Goal: Task Accomplishment & Management: Use online tool/utility

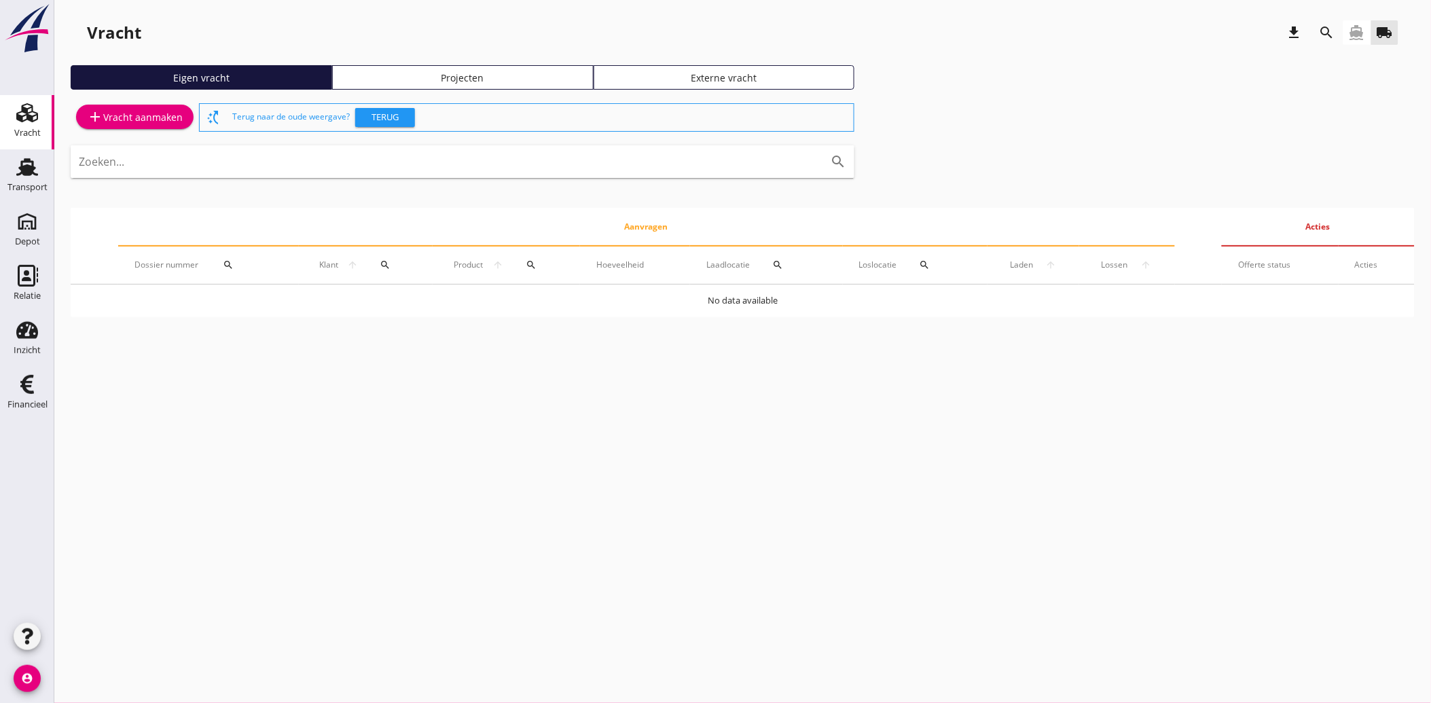
drag, startPoint x: 29, startPoint y: 396, endPoint x: 94, endPoint y: 443, distance: 80.3
click at [29, 396] on div "Financieel" at bounding box center [27, 404] width 40 height 19
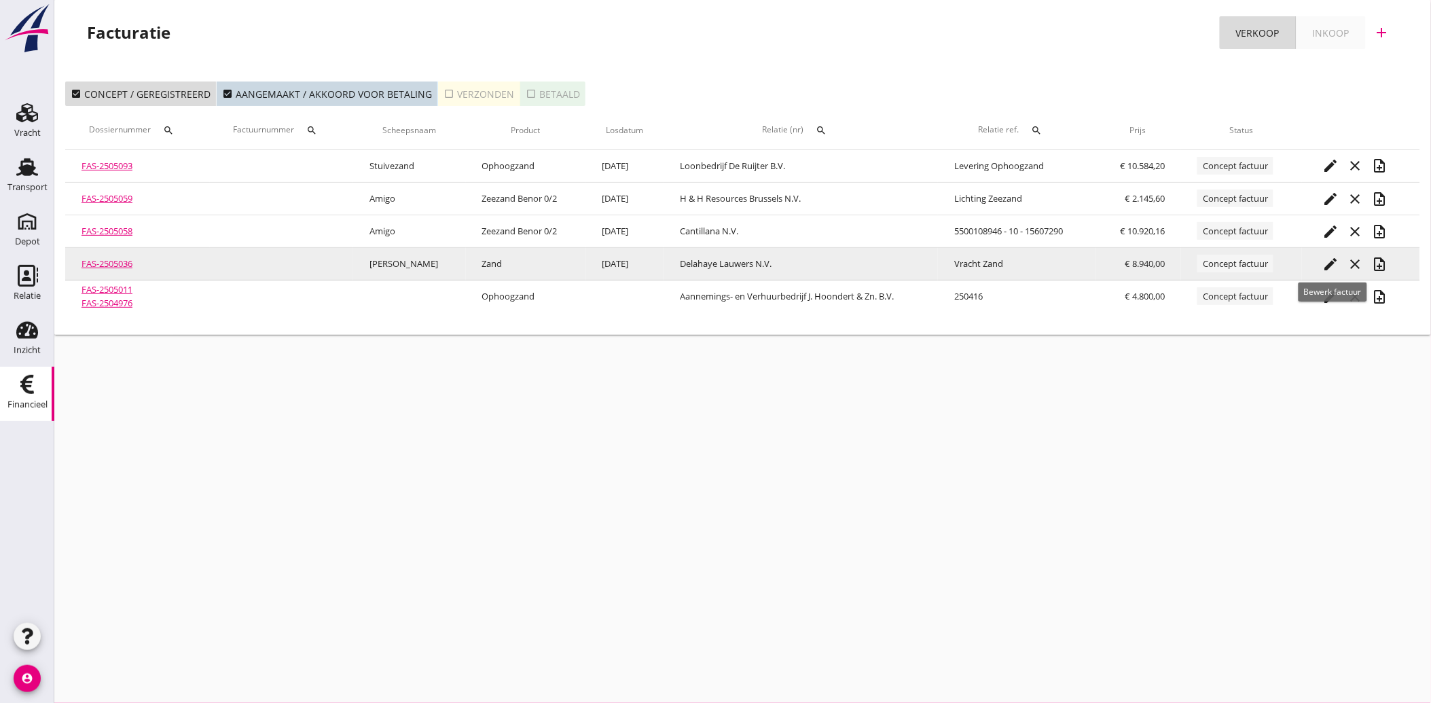
click at [1332, 261] on icon "edit" at bounding box center [1330, 264] width 16 height 16
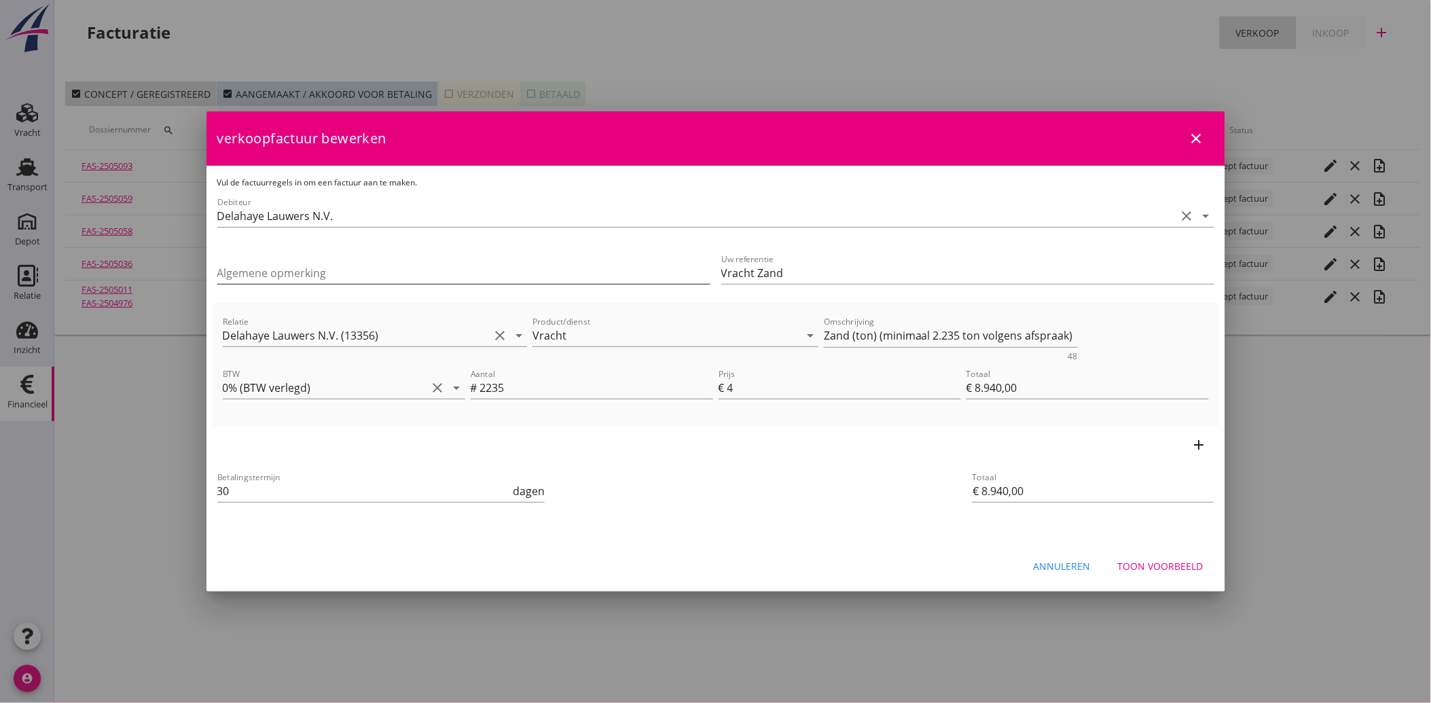
click at [286, 268] on input "Algemene opmerking" at bounding box center [463, 273] width 493 height 22
drag, startPoint x: 820, startPoint y: 340, endPoint x: 1071, endPoint y: 333, distance: 251.3
click at [1071, 333] on textarea "Zand (ton) (minimaal 2.235 ton volgens afspraak)" at bounding box center [951, 336] width 254 height 22
click at [238, 270] on input "Algemene opmerking" at bounding box center [463, 273] width 493 height 22
paste input "Zand (ton) (minimaal 2.235 ton volgens afspraak)"
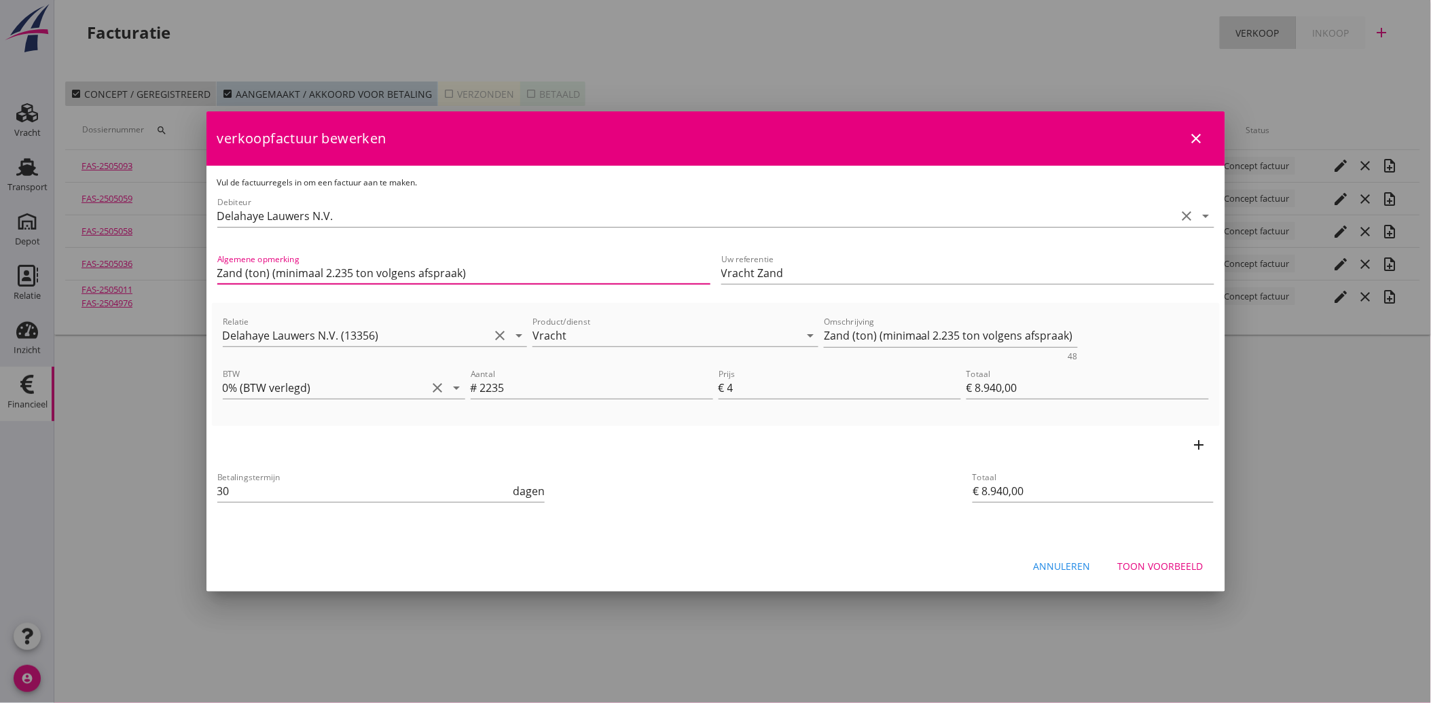
type input "Zand (ton) (minimaal 2.235 ton volgens afspraak)"
click at [1152, 559] on div "Toon voorbeeld" at bounding box center [1161, 566] width 86 height 14
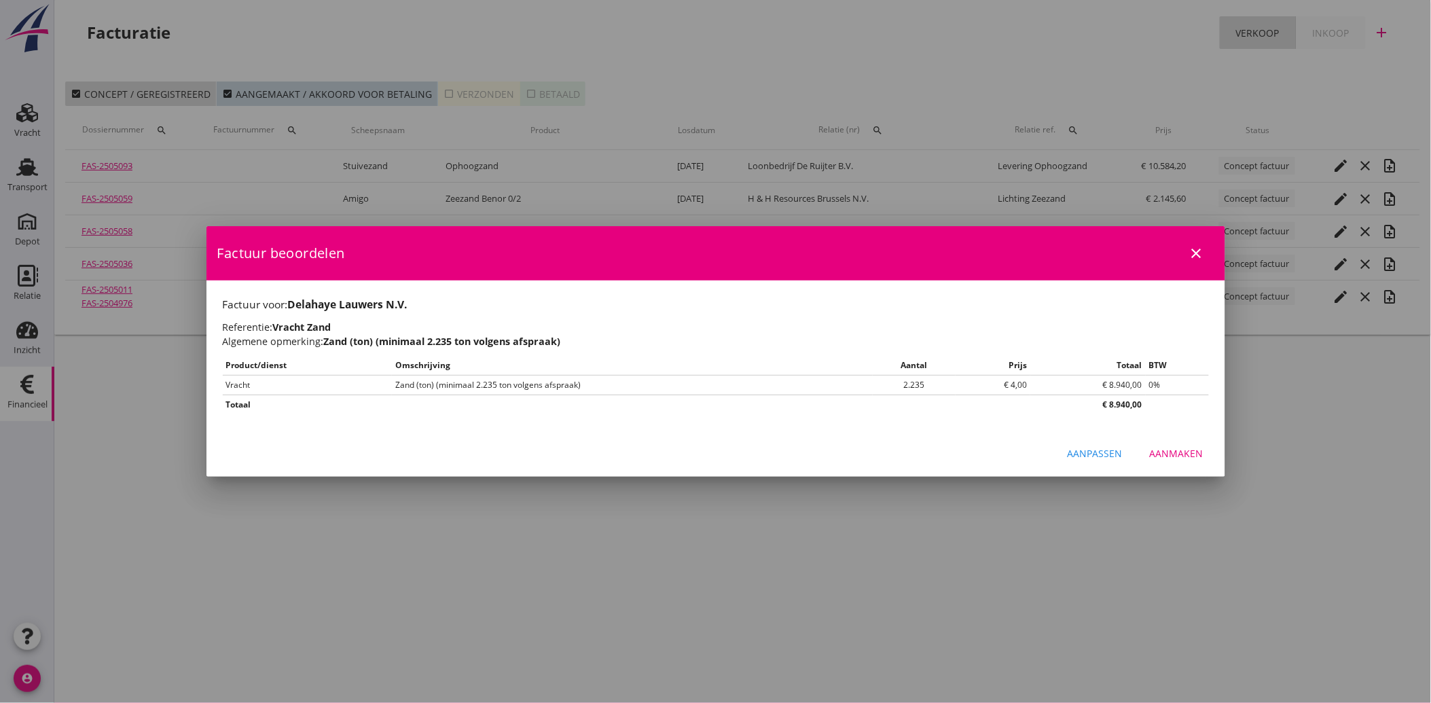
click at [1184, 435] on div "Aanpassen Aanmaken" at bounding box center [715, 453] width 1019 height 46
click at [1186, 452] on div "Aanmaken" at bounding box center [1177, 453] width 54 height 14
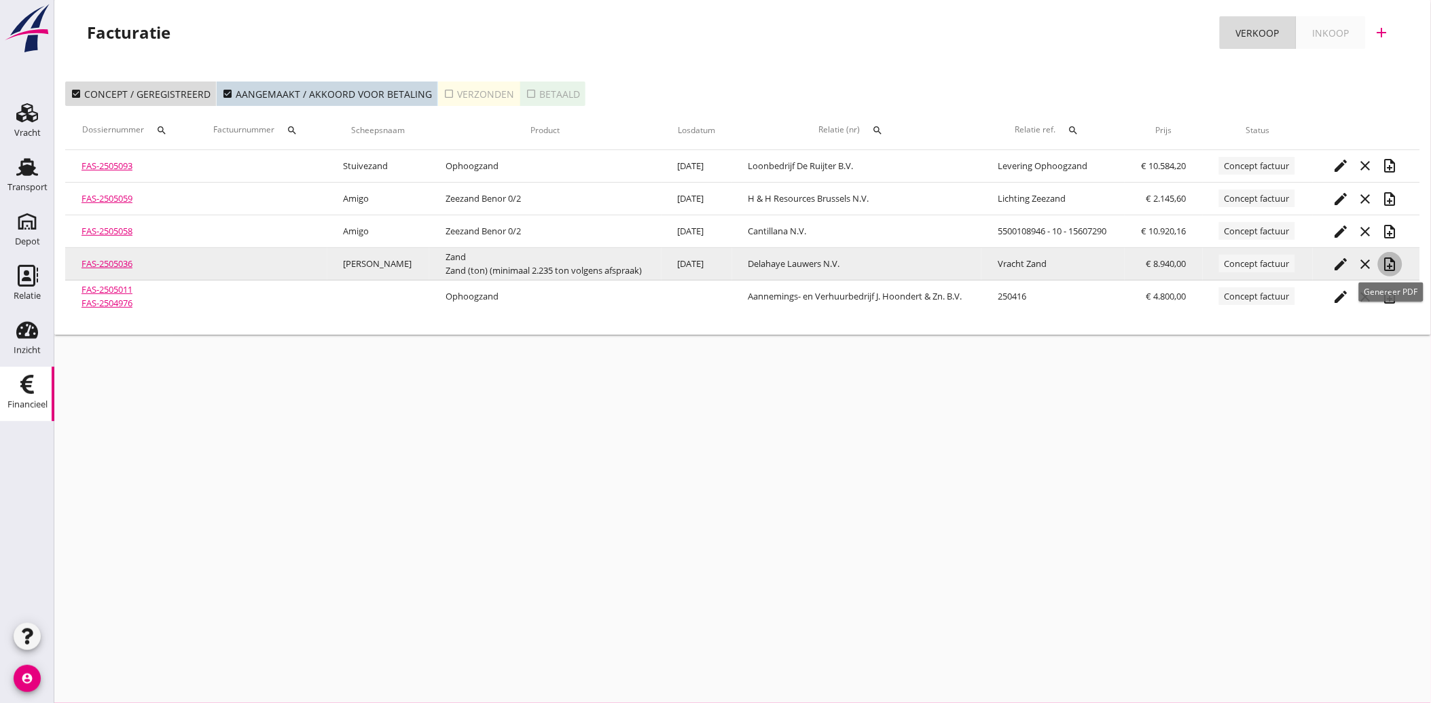
click at [1390, 261] on icon "note_add" at bounding box center [1390, 264] width 16 height 16
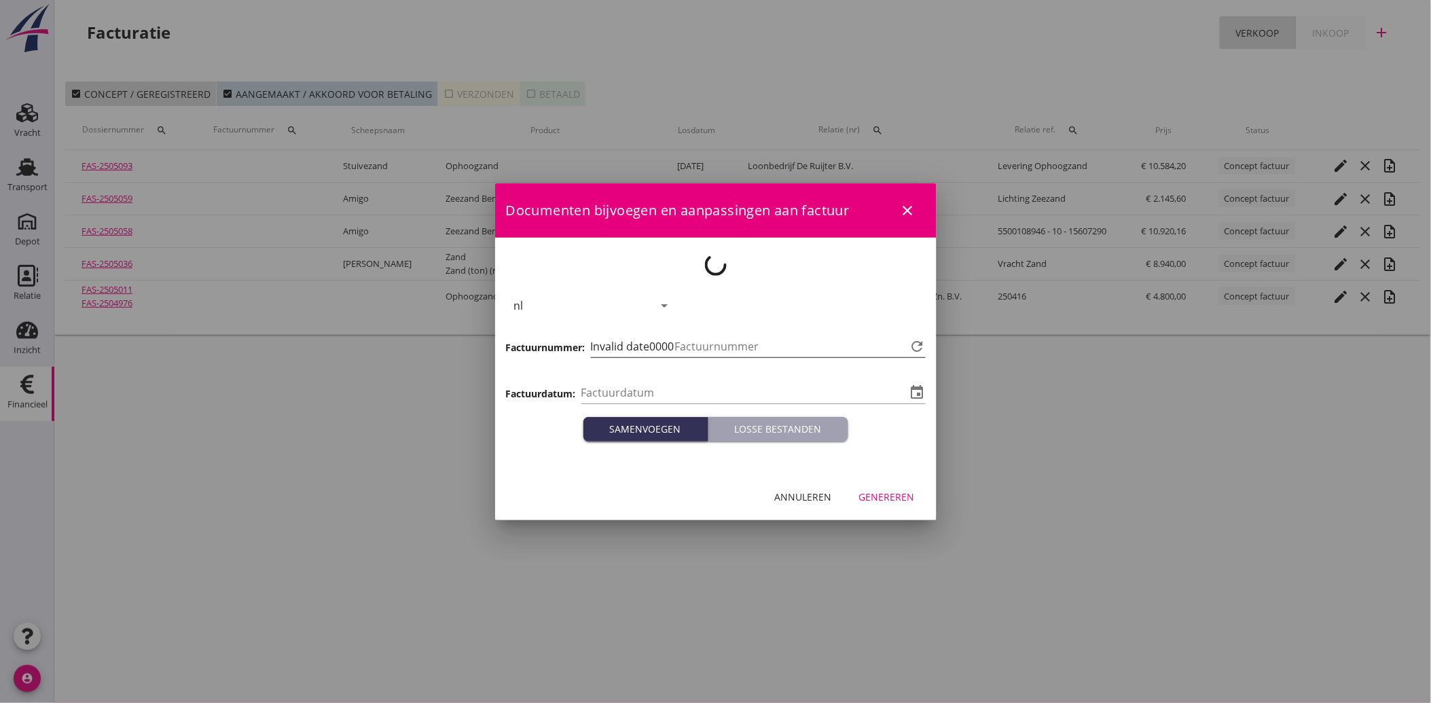
type input "[DATE]"
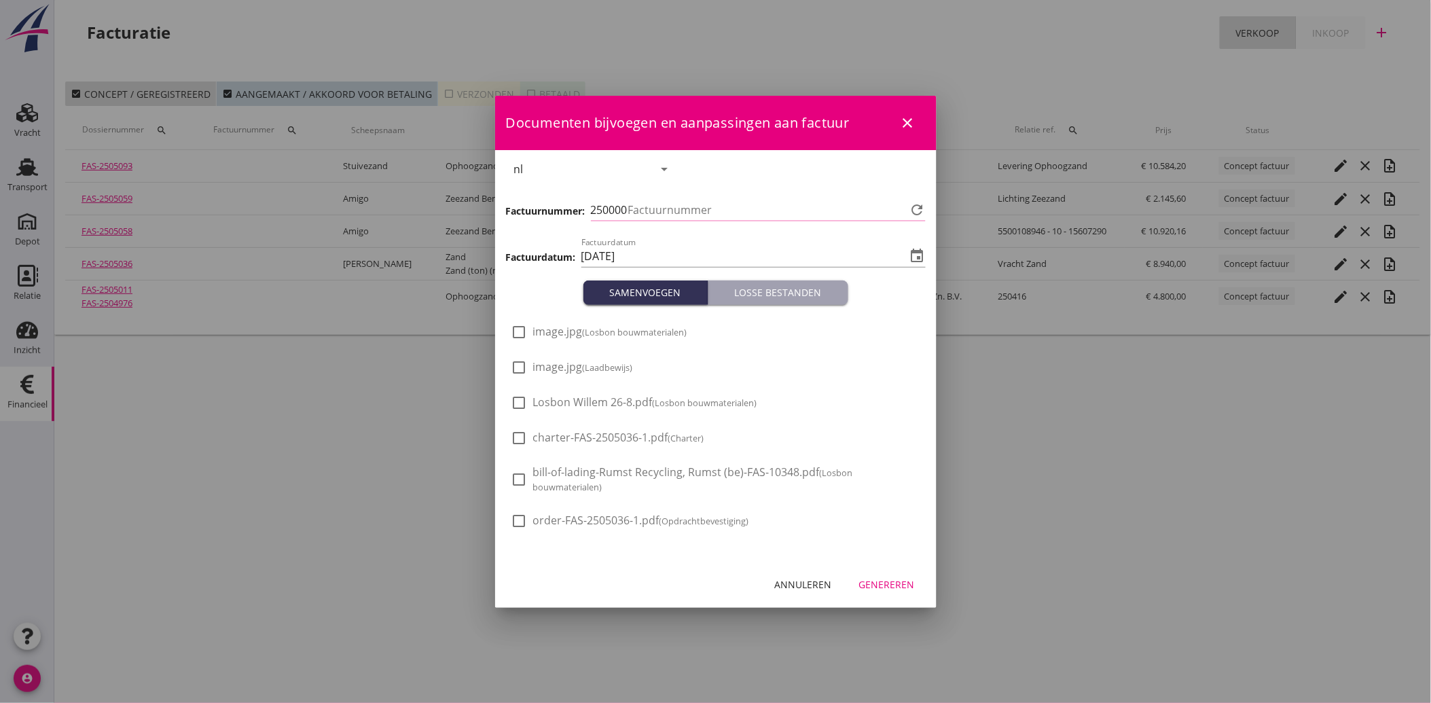
type input "3633"
click at [559, 335] on span "image.jpg (Losbon bouwmaterialen)" at bounding box center [610, 332] width 154 height 14
checkbox input "true"
click at [881, 581] on div "Genereren" at bounding box center [887, 584] width 56 height 14
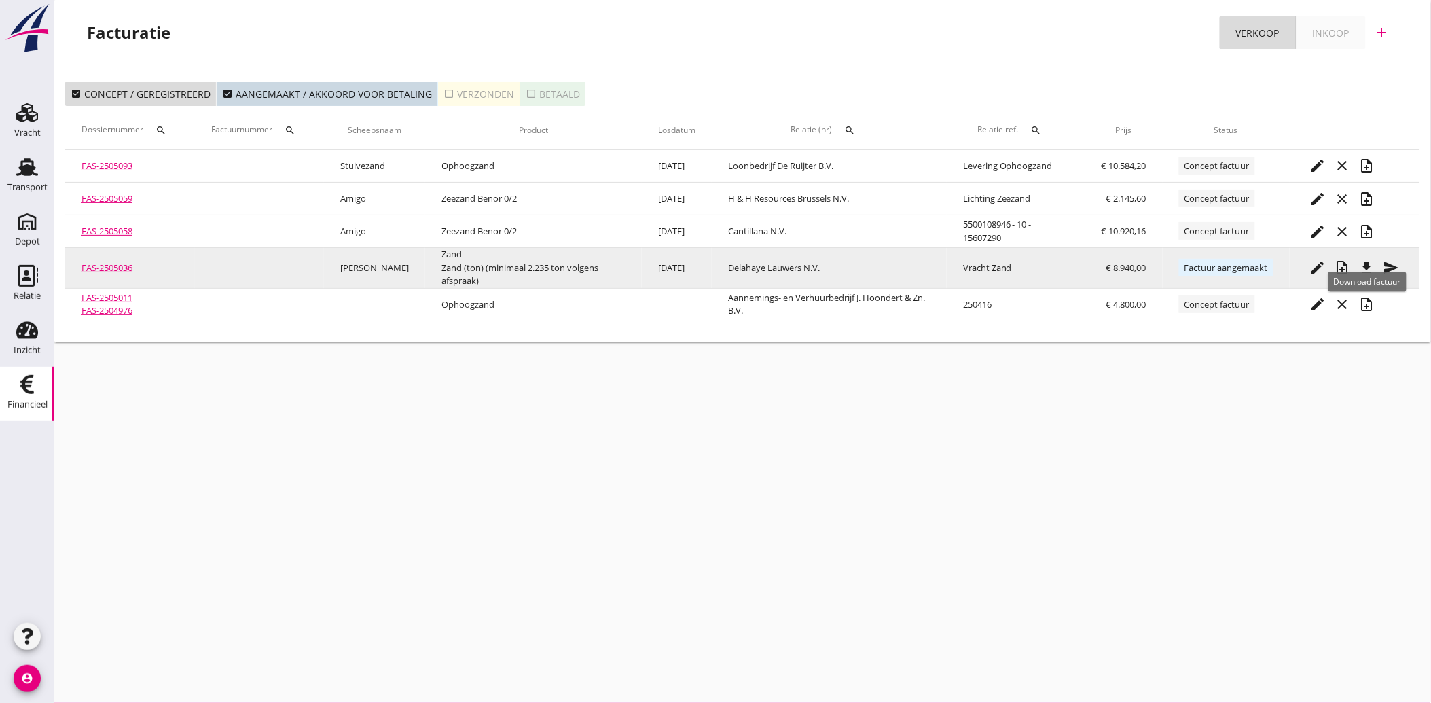
click at [1368, 261] on icon "file_download" at bounding box center [1367, 267] width 16 height 16
click at [1389, 268] on icon "send" at bounding box center [1391, 267] width 16 height 16
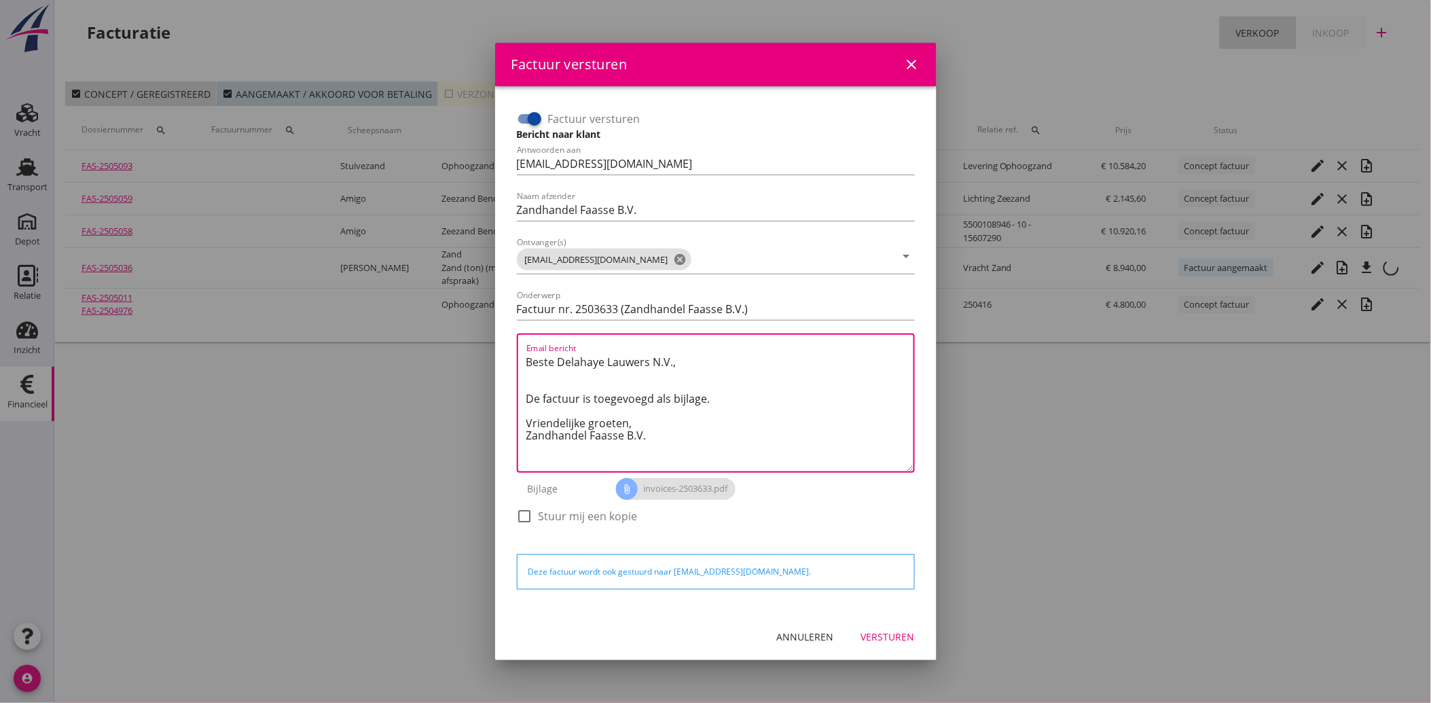
drag, startPoint x: 619, startPoint y: 428, endPoint x: 518, endPoint y: 354, distance: 125.4
click at [518, 354] on div "Email bericht Beste [PERSON_NAME] N.V., De factuur is toegevoegd als bijlage. V…" at bounding box center [716, 402] width 398 height 139
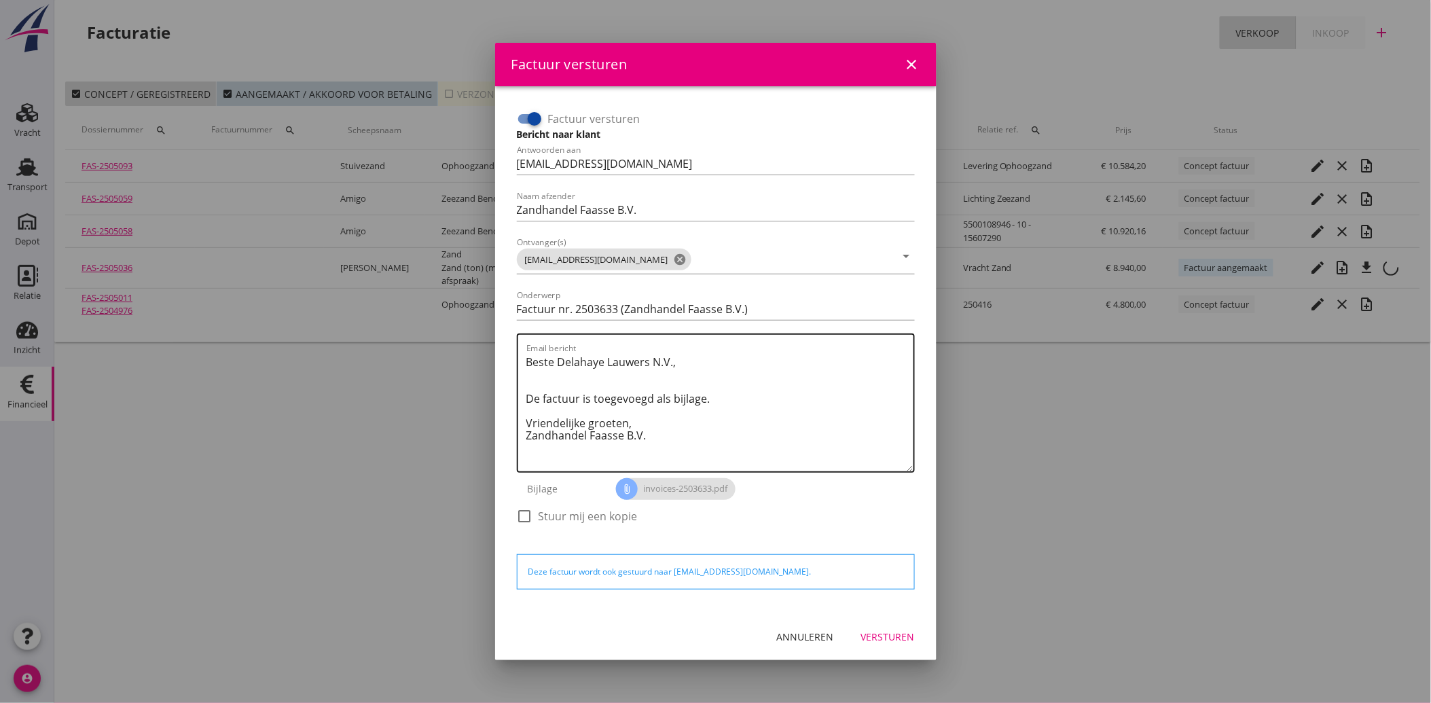
click at [681, 445] on textarea "Beste Delahaye Lauwers N.V., De factuur is toegevoegd als bijlage. Vriendelijke…" at bounding box center [719, 411] width 387 height 120
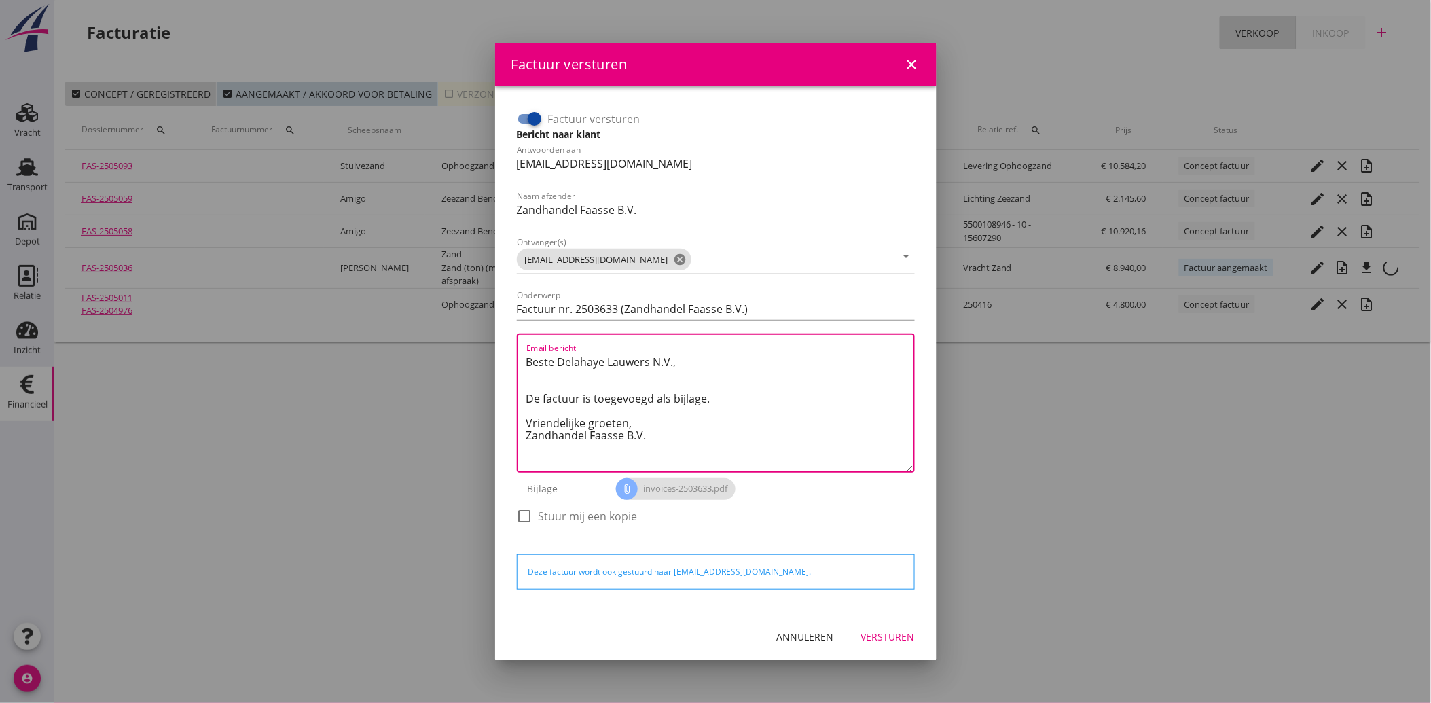
drag, startPoint x: 670, startPoint y: 437, endPoint x: 519, endPoint y: 363, distance: 167.6
click at [519, 363] on div "Email bericht Beste [PERSON_NAME] N.V., De factuur is toegevoegd als bijlage. V…" at bounding box center [716, 402] width 398 height 139
paste textarea "Geachte heer/mevrouw, Hierbij zenden wij u onze factuur i.v.m. de door ons aan …"
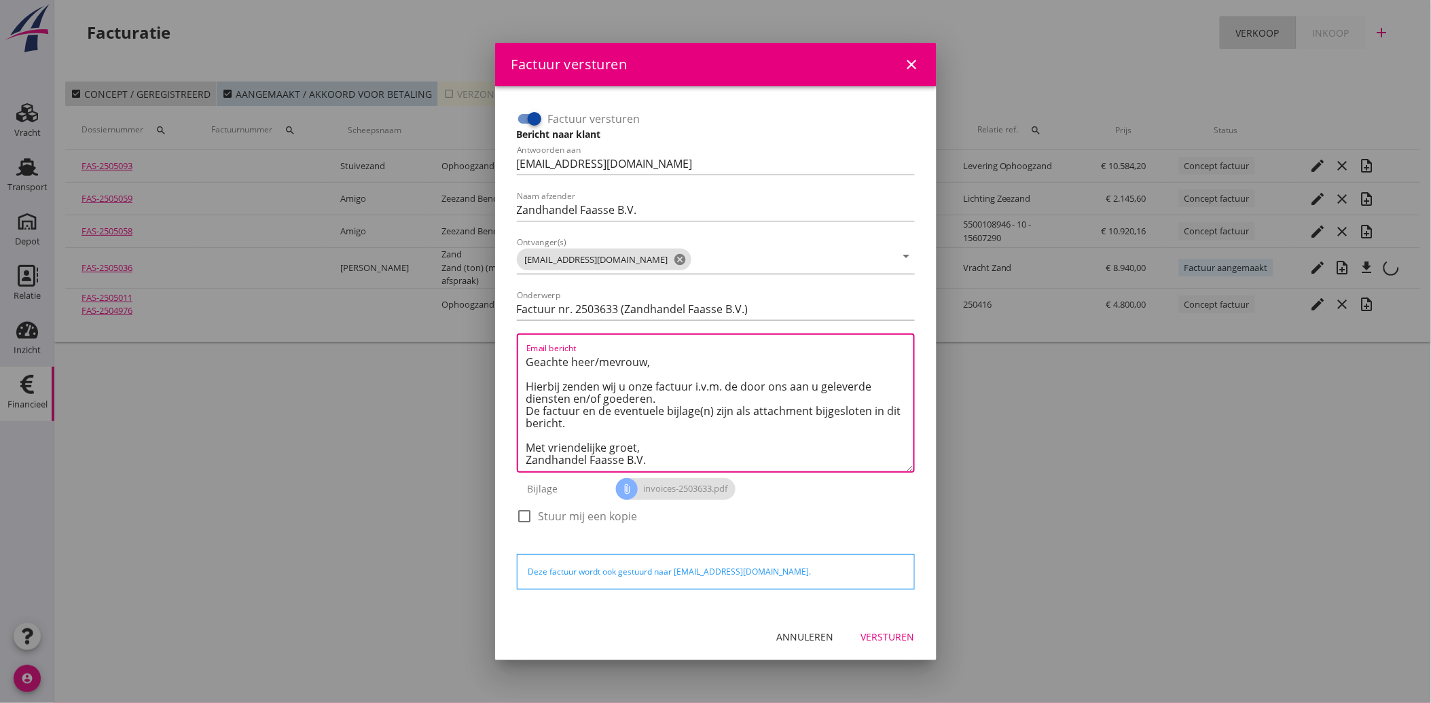
scroll to position [8, 0]
type textarea "Geachte heer/mevrouw, Hierbij zenden wij u onze factuur i.v.m. de door ons aan …"
click at [892, 643] on button "Versturen" at bounding box center [887, 637] width 75 height 24
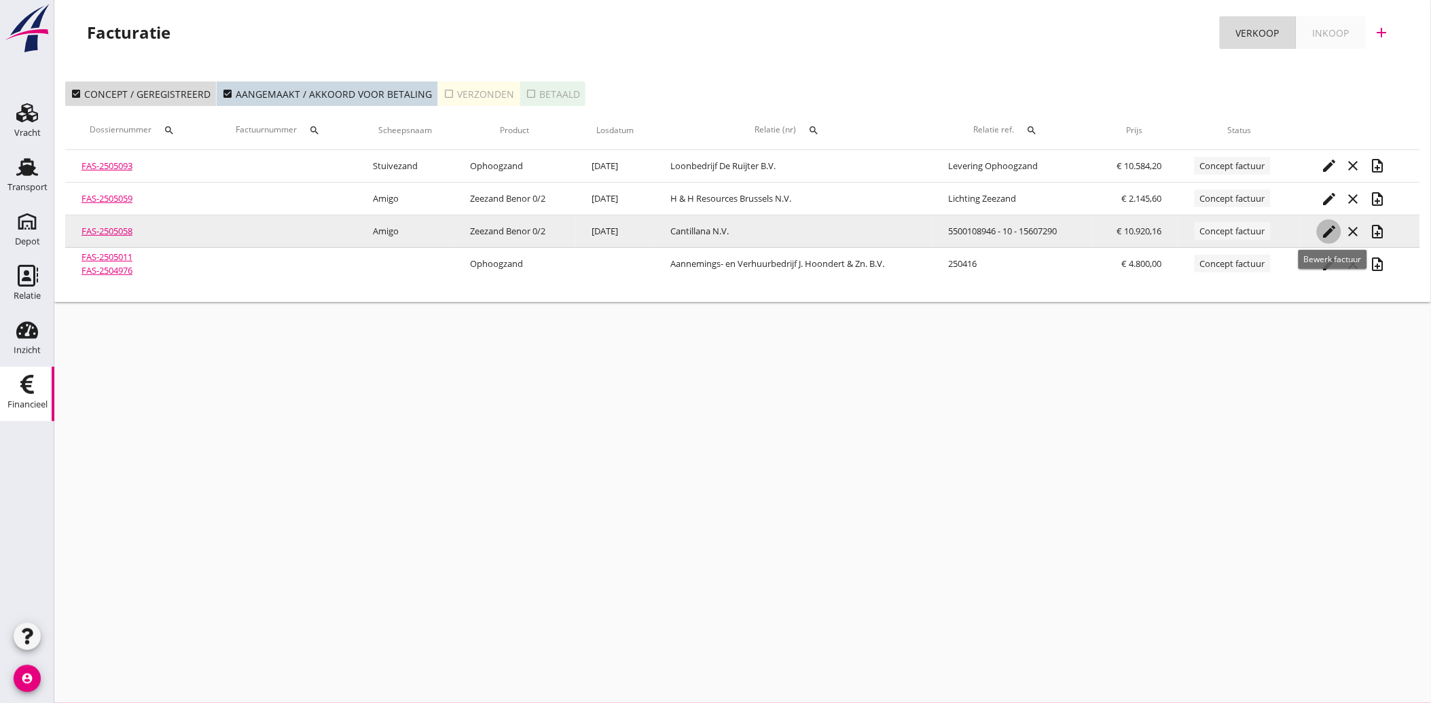
click at [1332, 224] on icon "edit" at bounding box center [1329, 231] width 16 height 16
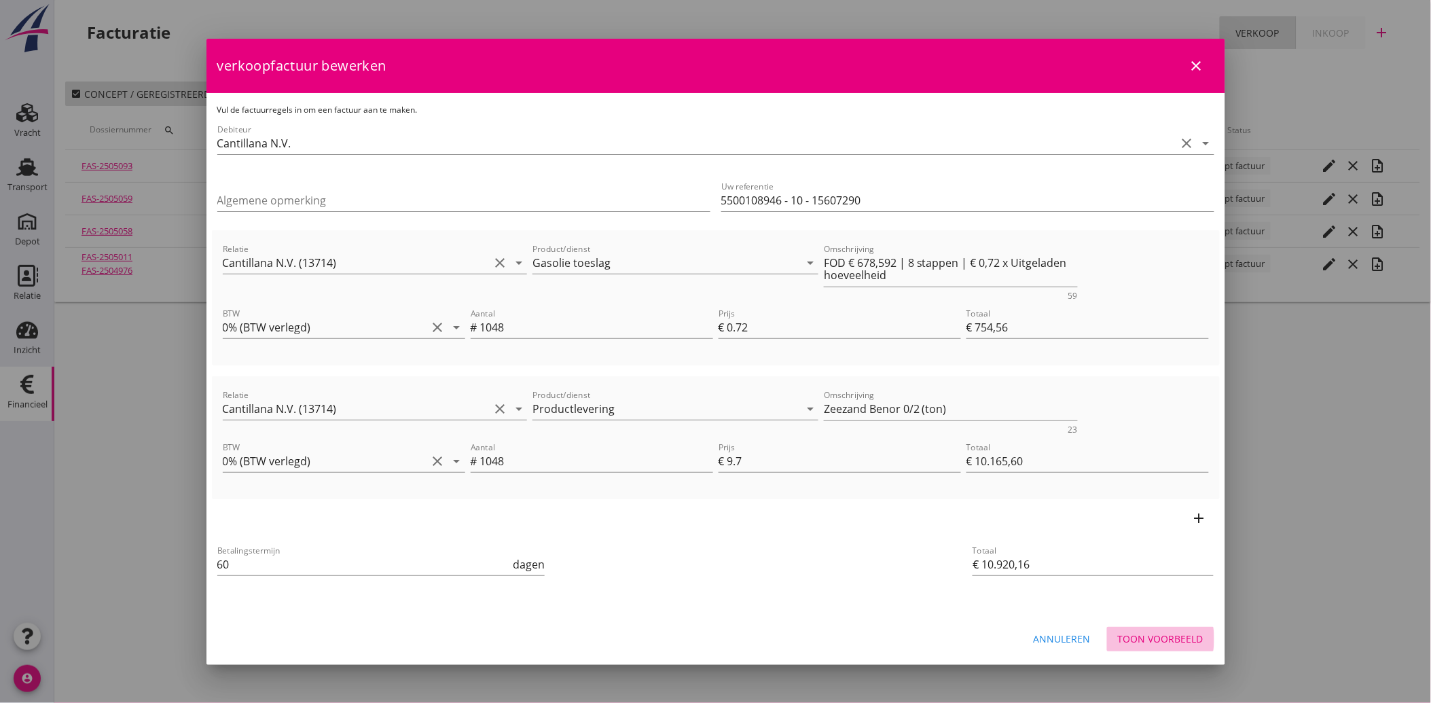
click at [1182, 636] on div "Toon voorbeeld" at bounding box center [1161, 638] width 86 height 14
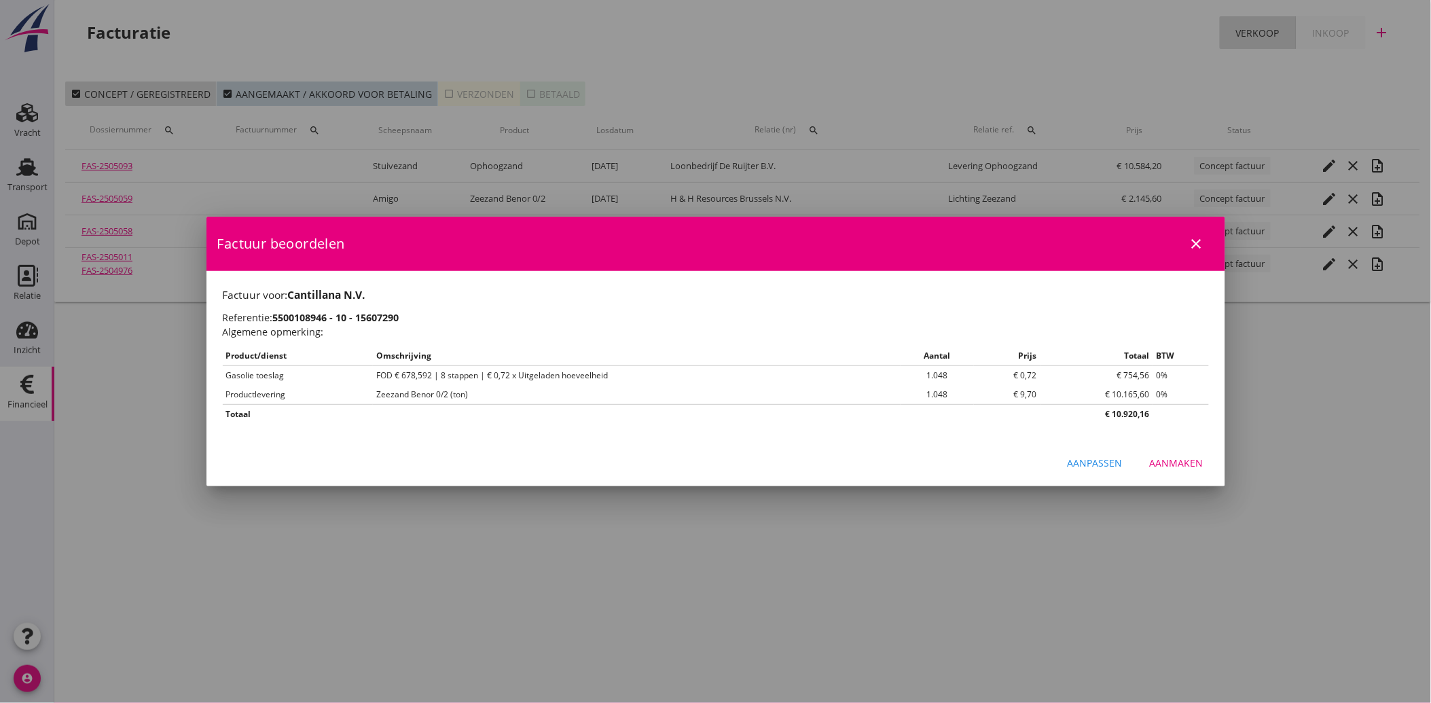
click at [1193, 464] on div "Aanmaken" at bounding box center [1177, 463] width 54 height 14
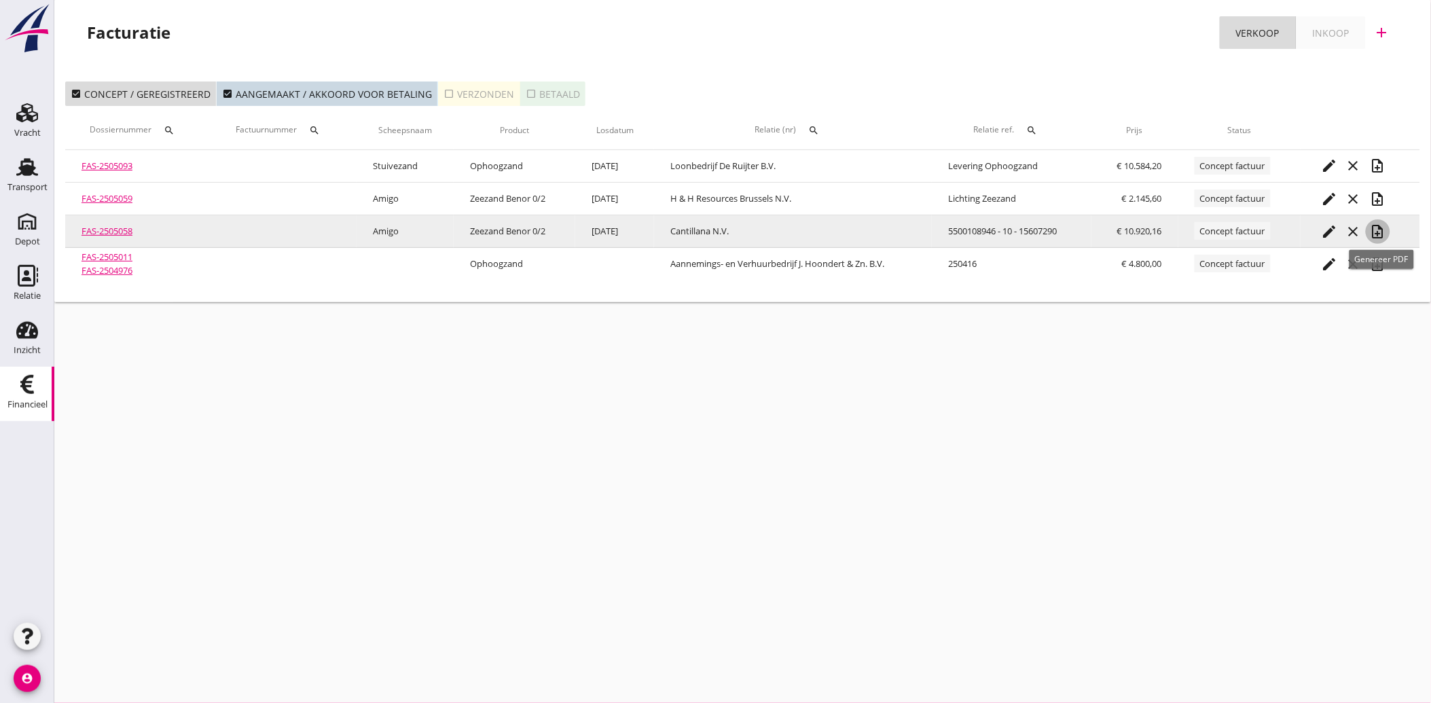
click at [1378, 230] on icon "note_add" at bounding box center [1378, 231] width 16 height 16
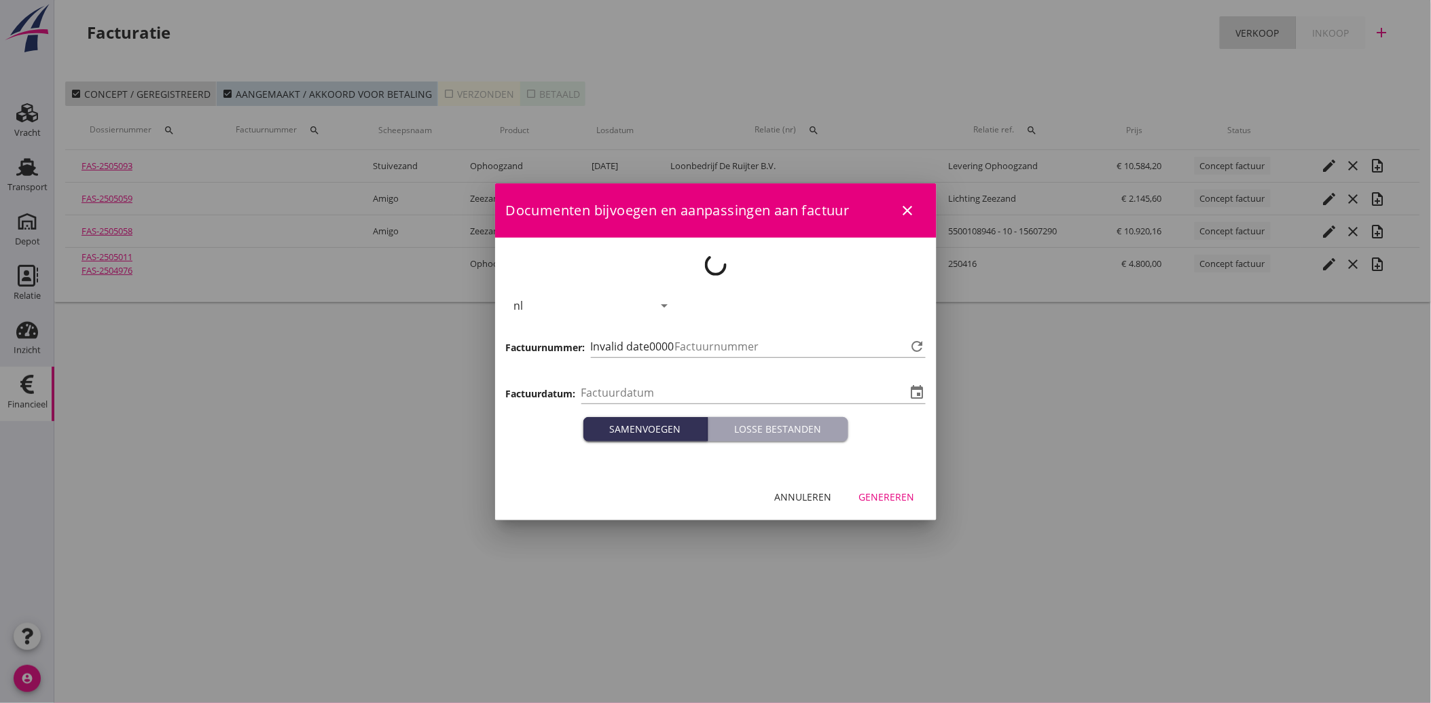
type input "[DATE]"
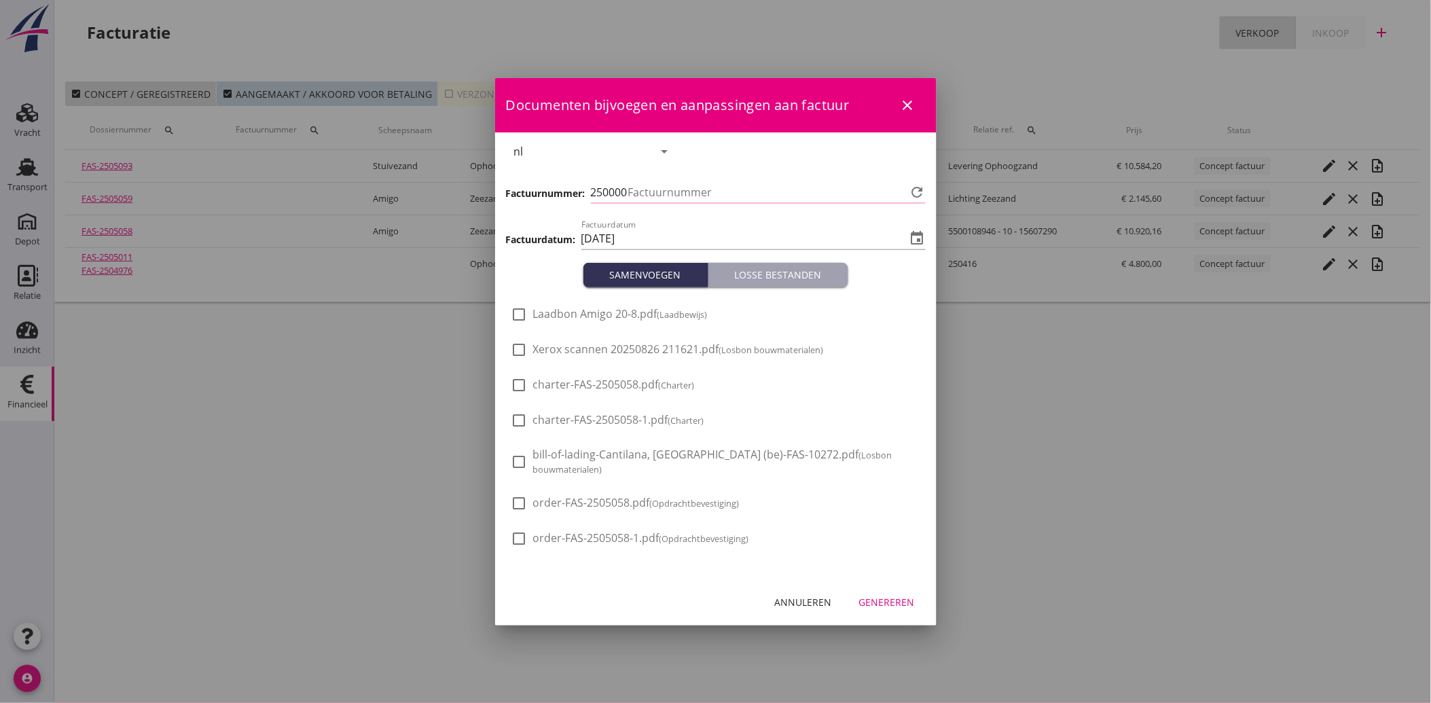
type input "3634"
click at [564, 350] on span "Xerox scannen 20250826 211621.pdf (Losbon bouwmaterialen)" at bounding box center [678, 349] width 291 height 14
checkbox input "true"
click at [896, 598] on div "Genereren" at bounding box center [887, 602] width 56 height 14
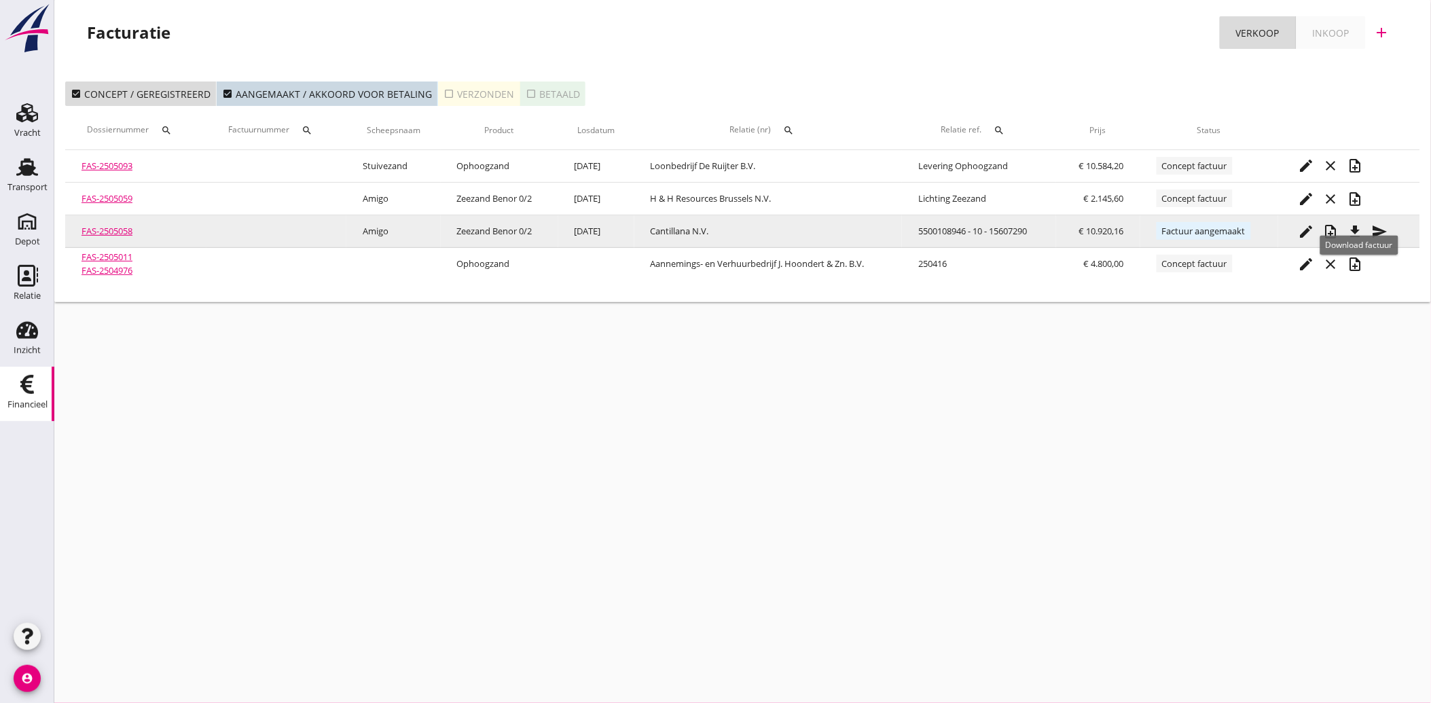
click at [1357, 224] on icon "file_download" at bounding box center [1355, 231] width 16 height 16
click at [1382, 226] on icon "send" at bounding box center [1380, 231] width 16 height 16
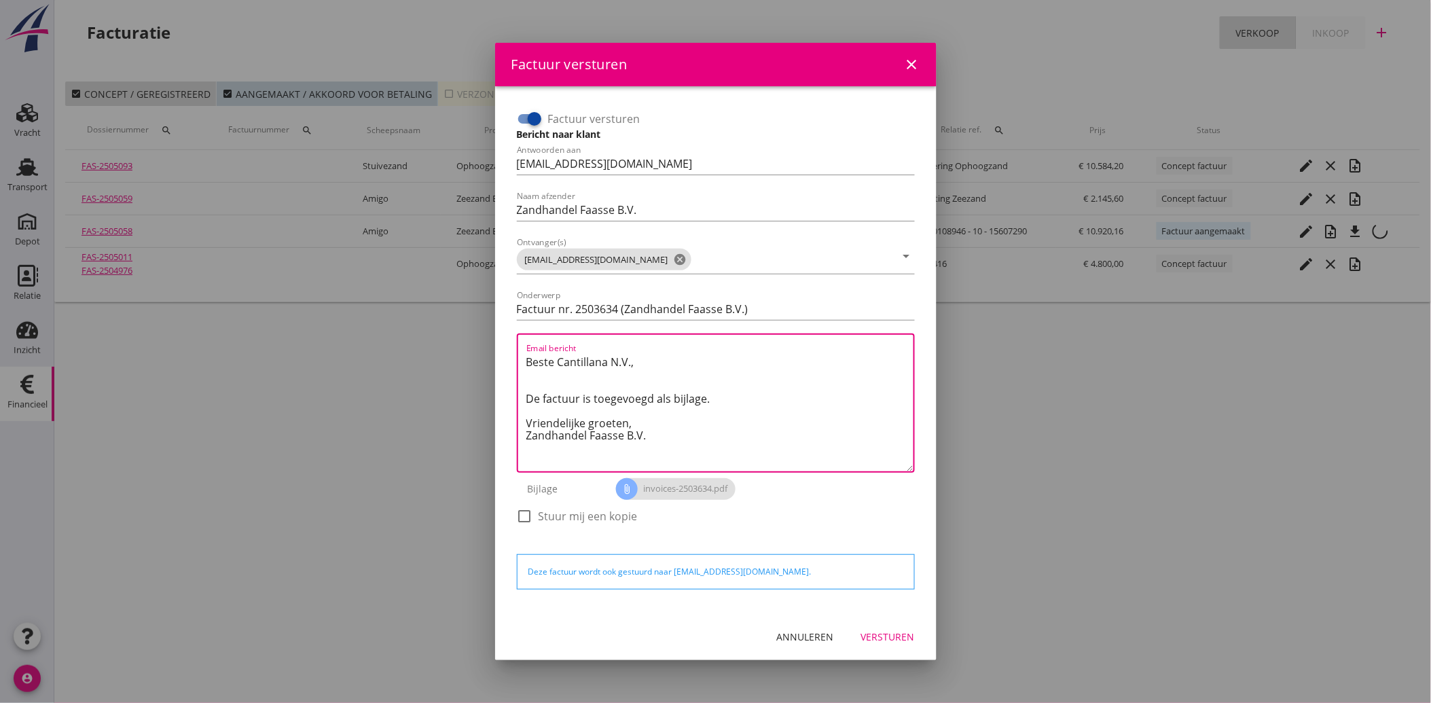
drag, startPoint x: 668, startPoint y: 439, endPoint x: 513, endPoint y: 351, distance: 177.9
click at [513, 351] on div "Factuur versturen Bericht naar klant Antwoorden aan [EMAIL_ADDRESS][DOMAIN_NAME…" at bounding box center [715, 324] width 409 height 443
paste textarea "Geachte heer/mevrouw, Hierbij zenden wij u onze factuur i.v.m. de door ons aan …"
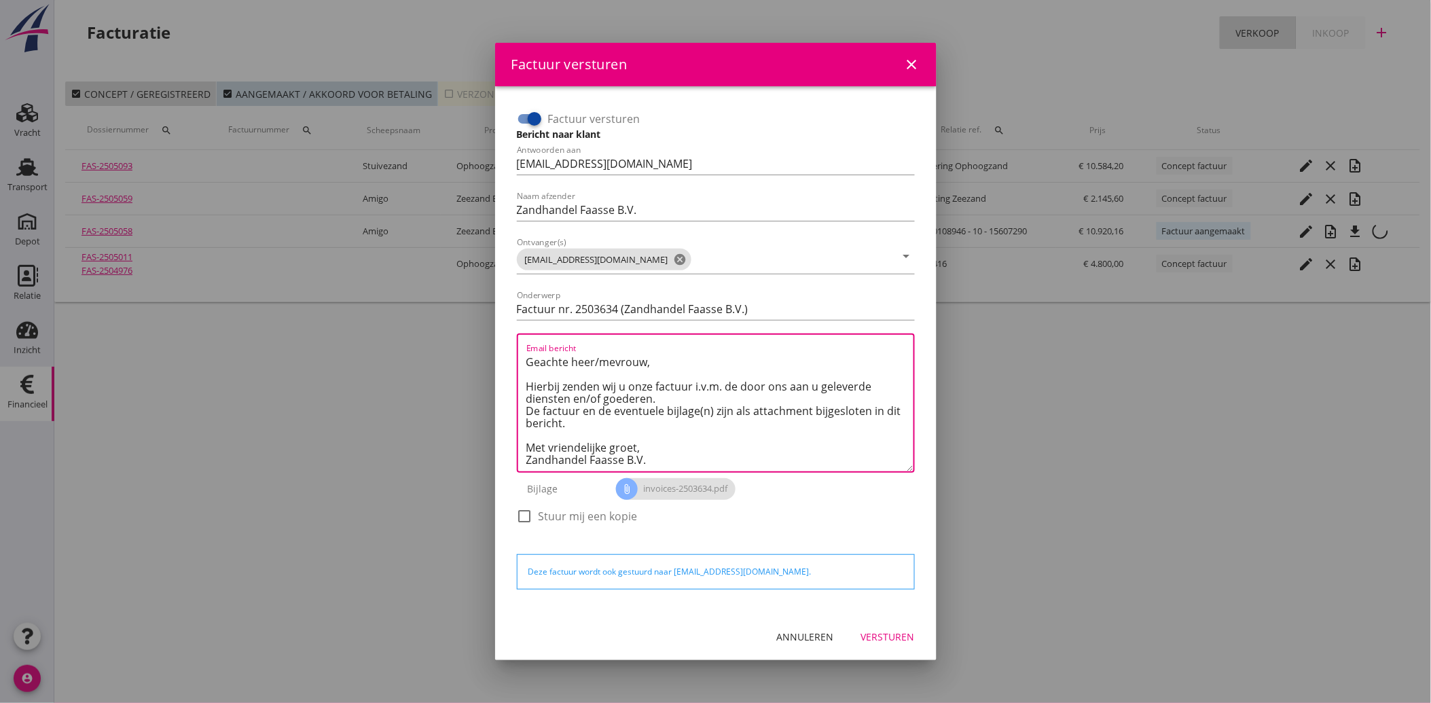
type textarea "Geachte heer/mevrouw, Hierbij zenden wij u onze factuur i.v.m. de door ons aan …"
click at [895, 642] on div "Versturen" at bounding box center [888, 636] width 54 height 14
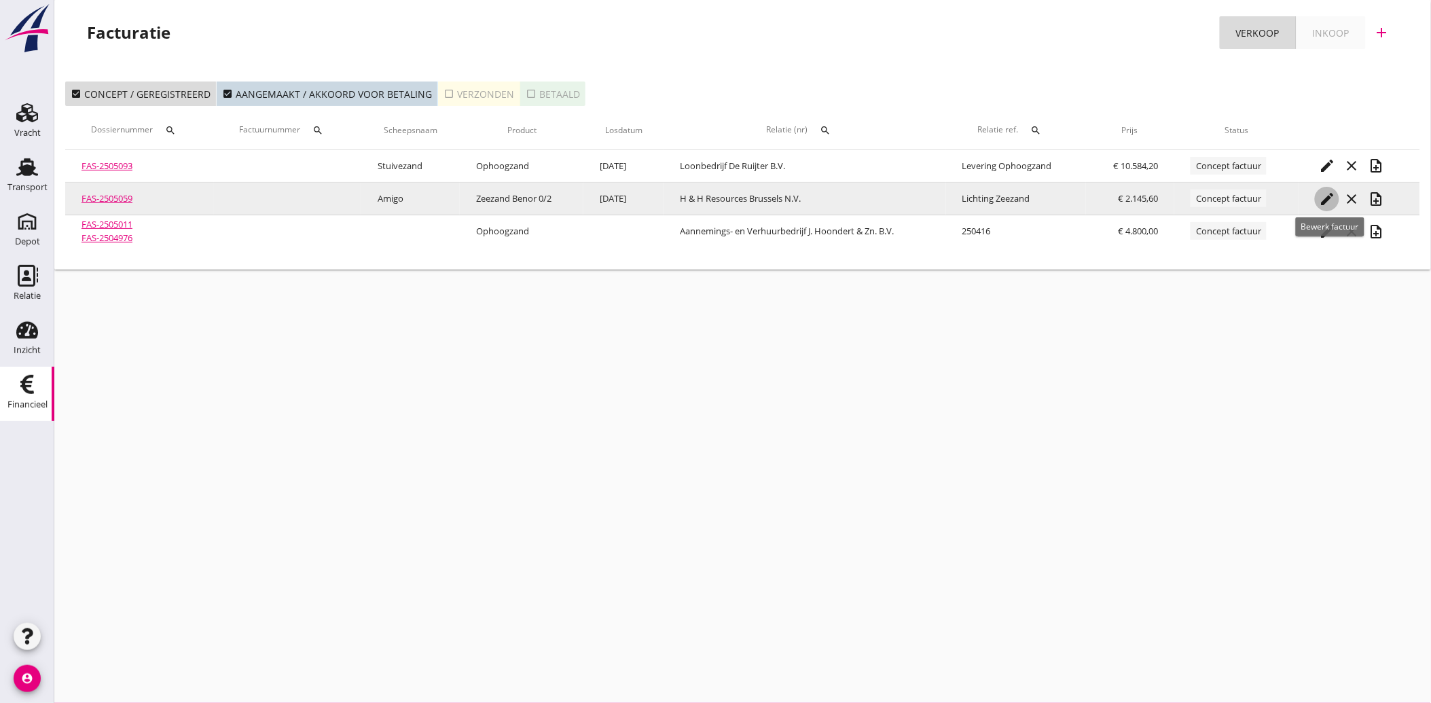
click at [1333, 194] on icon "edit" at bounding box center [1327, 199] width 16 height 16
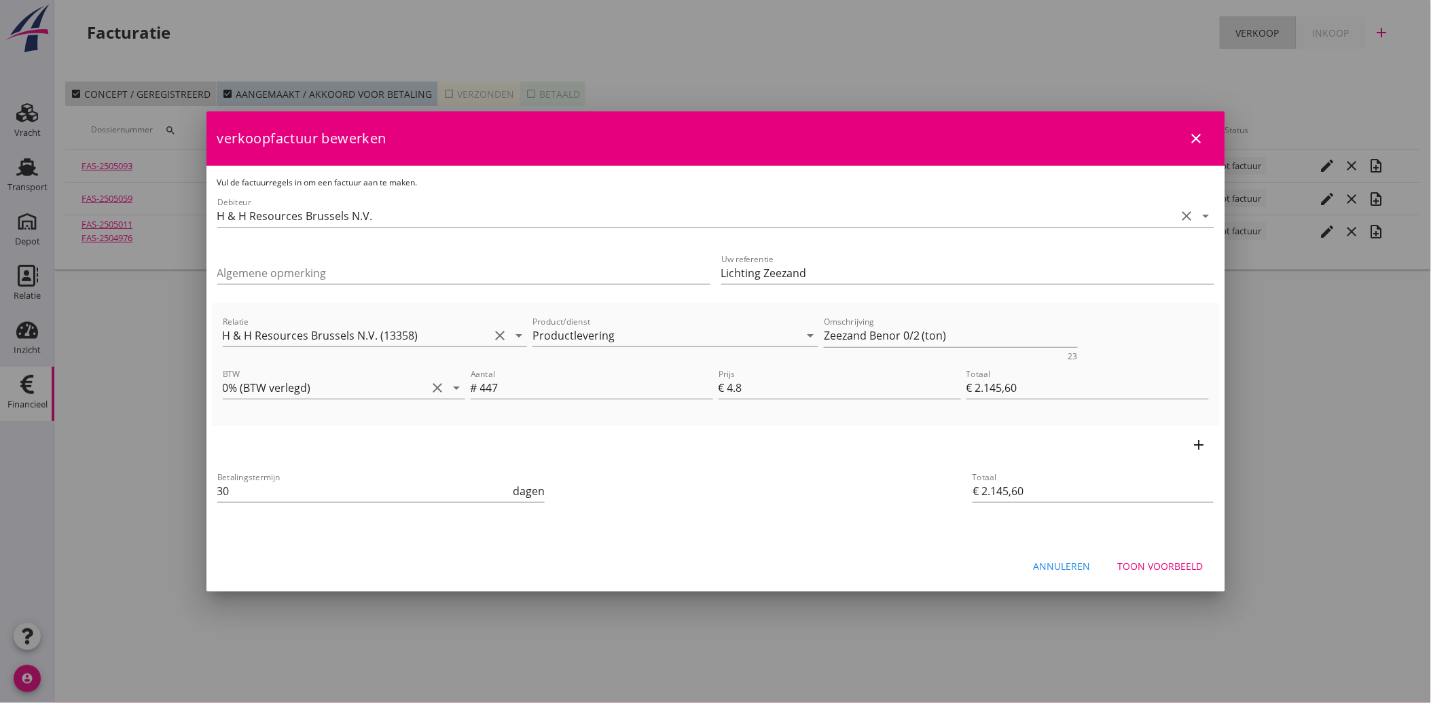
click at [1157, 565] on div "Toon voorbeeld" at bounding box center [1161, 566] width 86 height 14
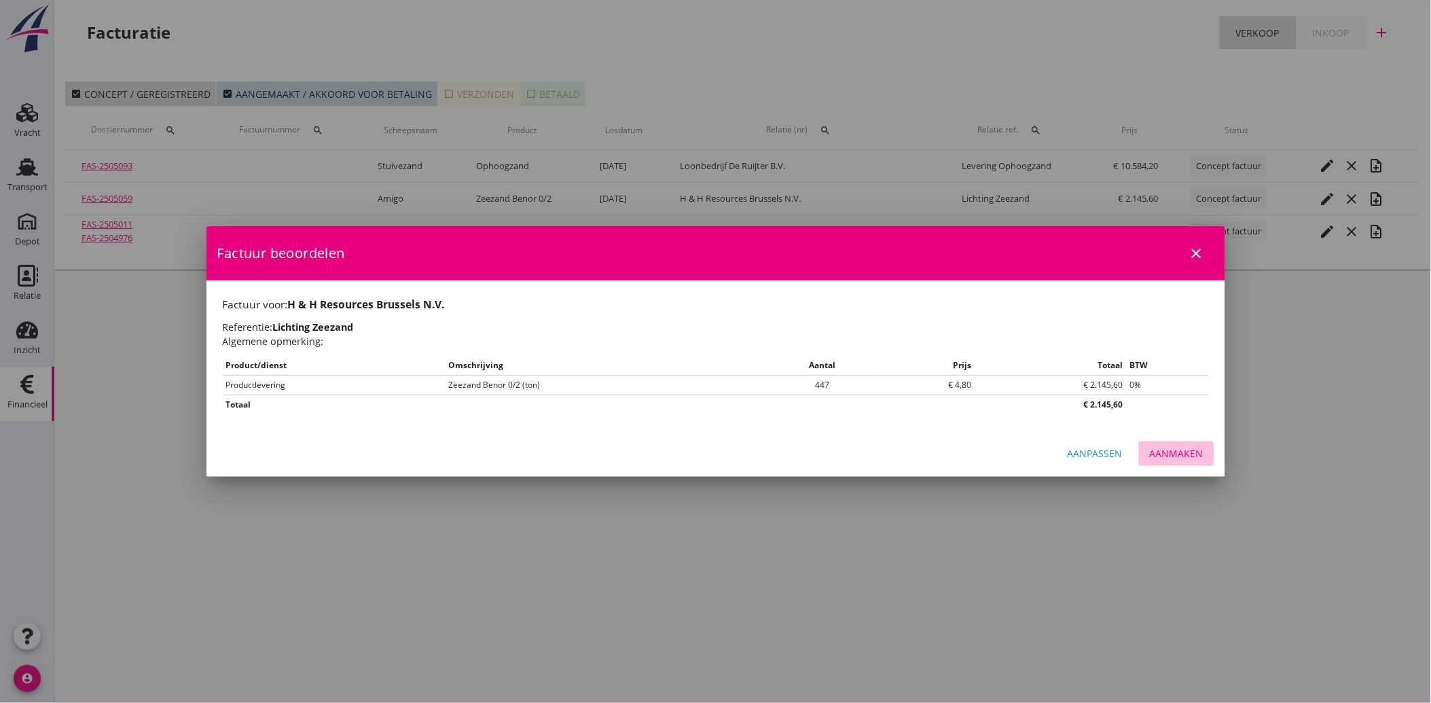
click at [1175, 451] on div "Aanmaken" at bounding box center [1177, 453] width 54 height 14
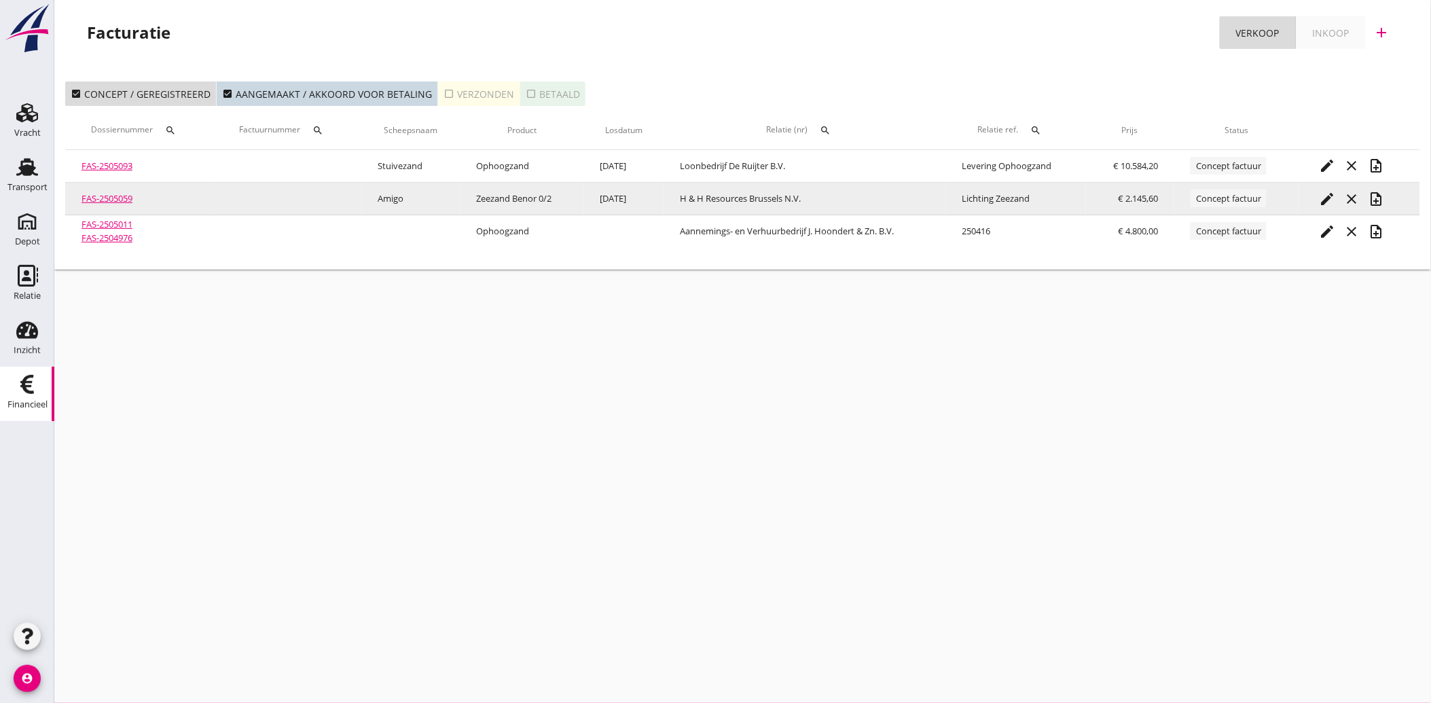
click at [1376, 194] on icon "note_add" at bounding box center [1376, 199] width 16 height 16
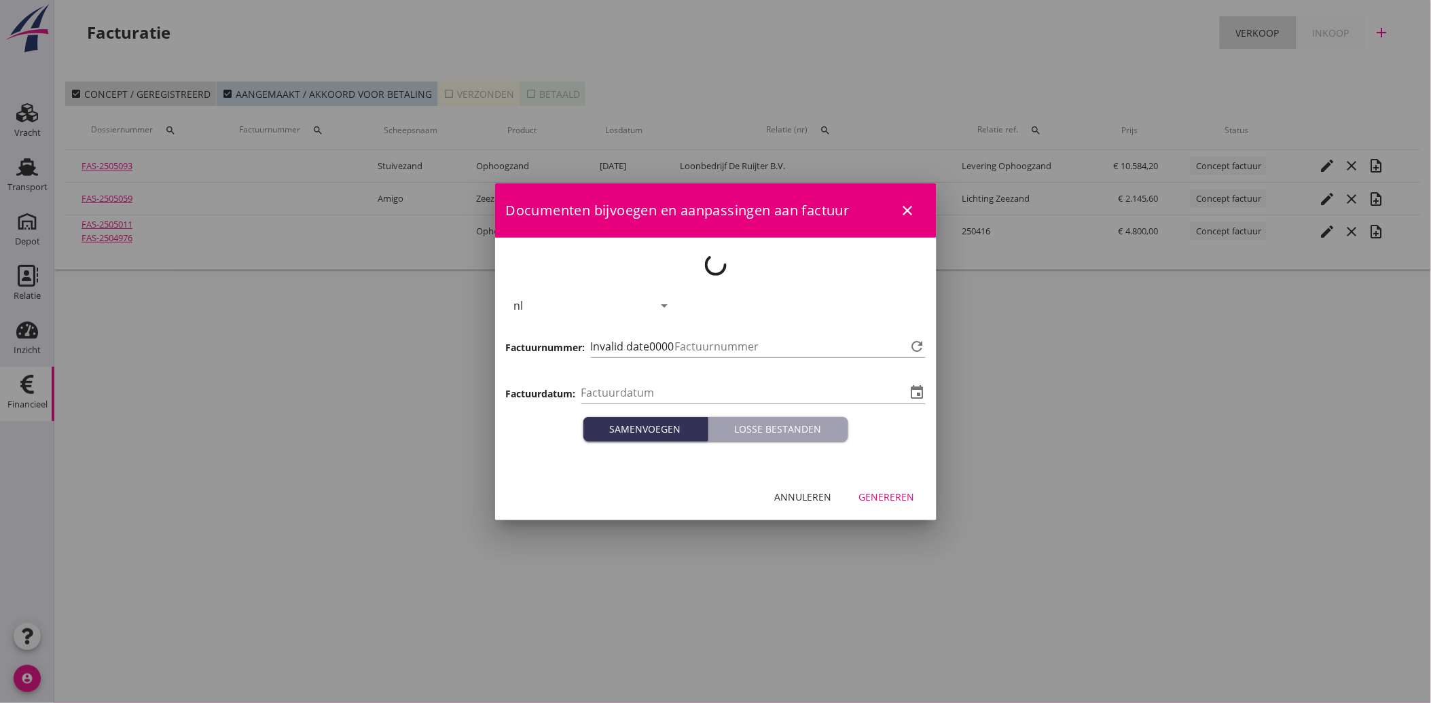
type input "[DATE]"
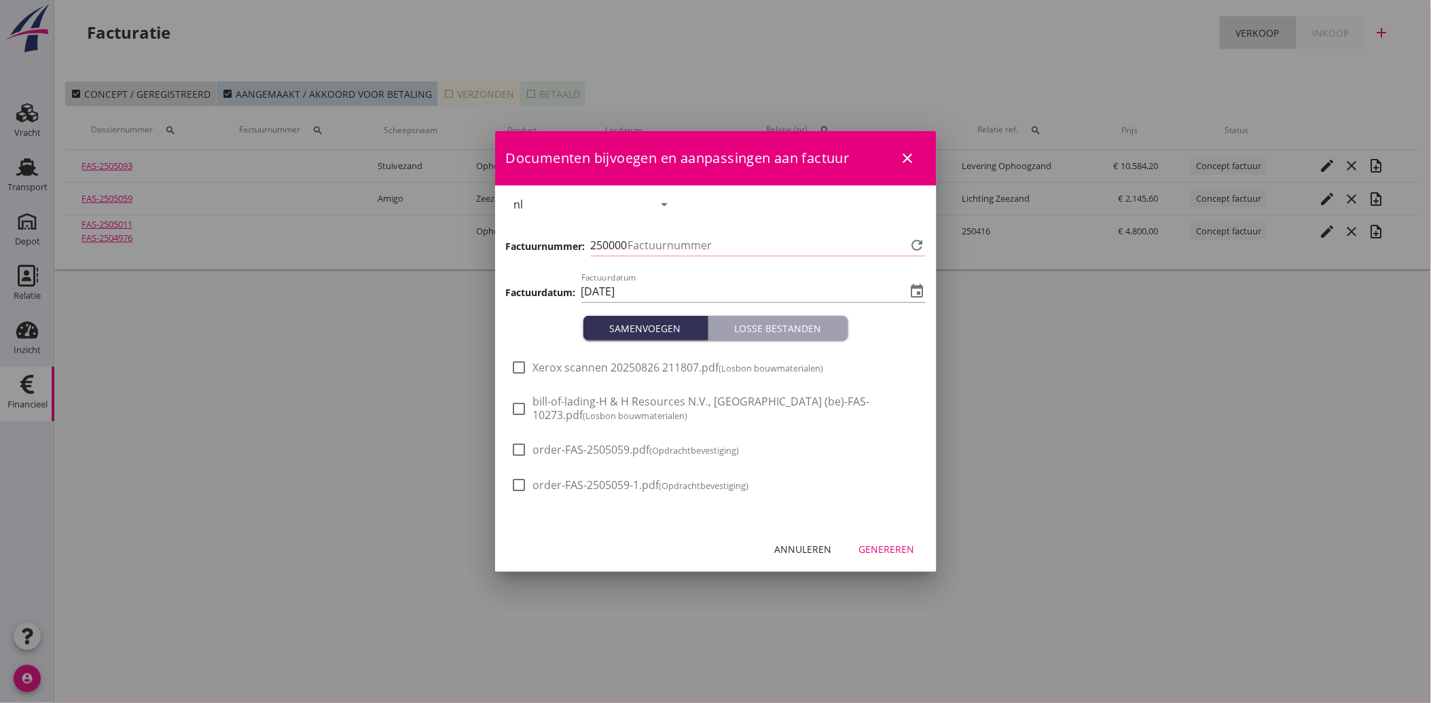
type input "3635"
click at [524, 369] on div at bounding box center [519, 367] width 23 height 23
checkbox input "true"
click at [894, 545] on div "Genereren" at bounding box center [887, 549] width 56 height 14
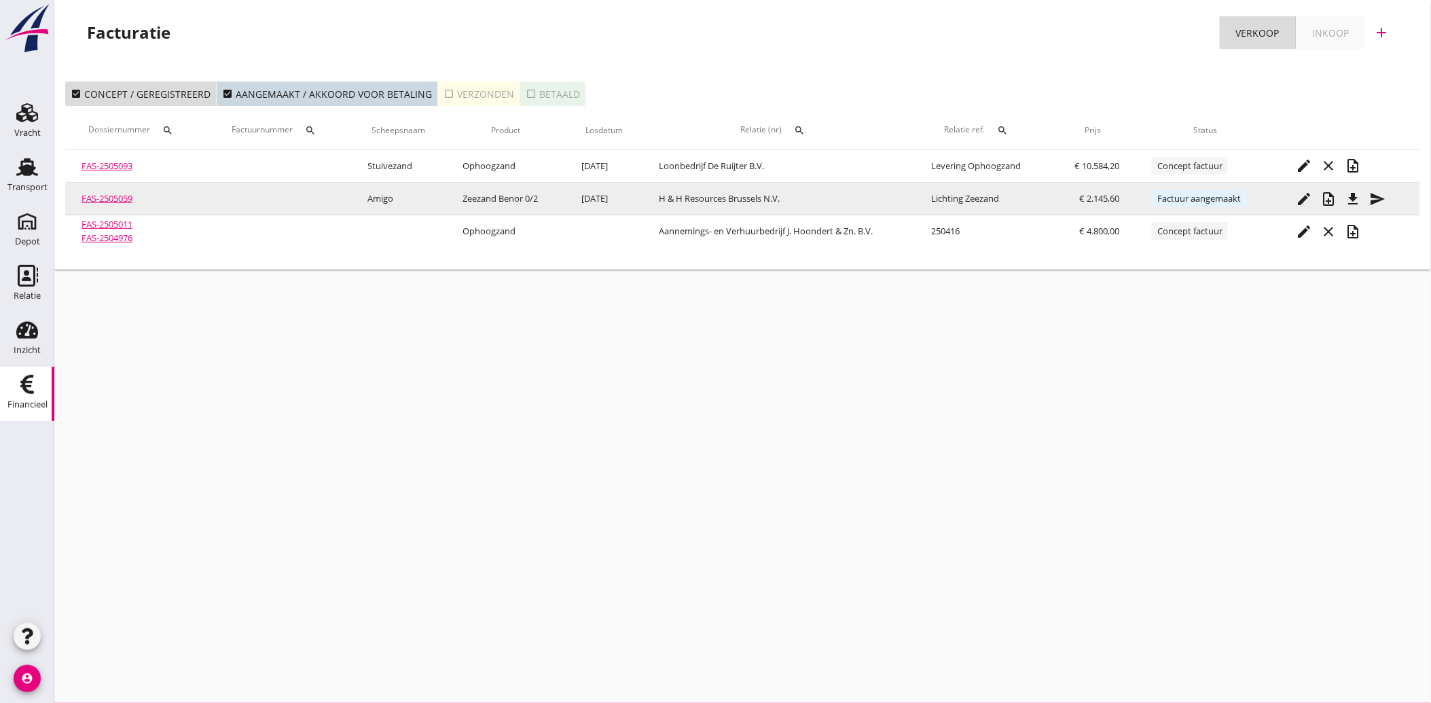
click at [1354, 200] on icon "file_download" at bounding box center [1353, 199] width 16 height 16
click at [1374, 194] on icon "send" at bounding box center [1378, 199] width 16 height 16
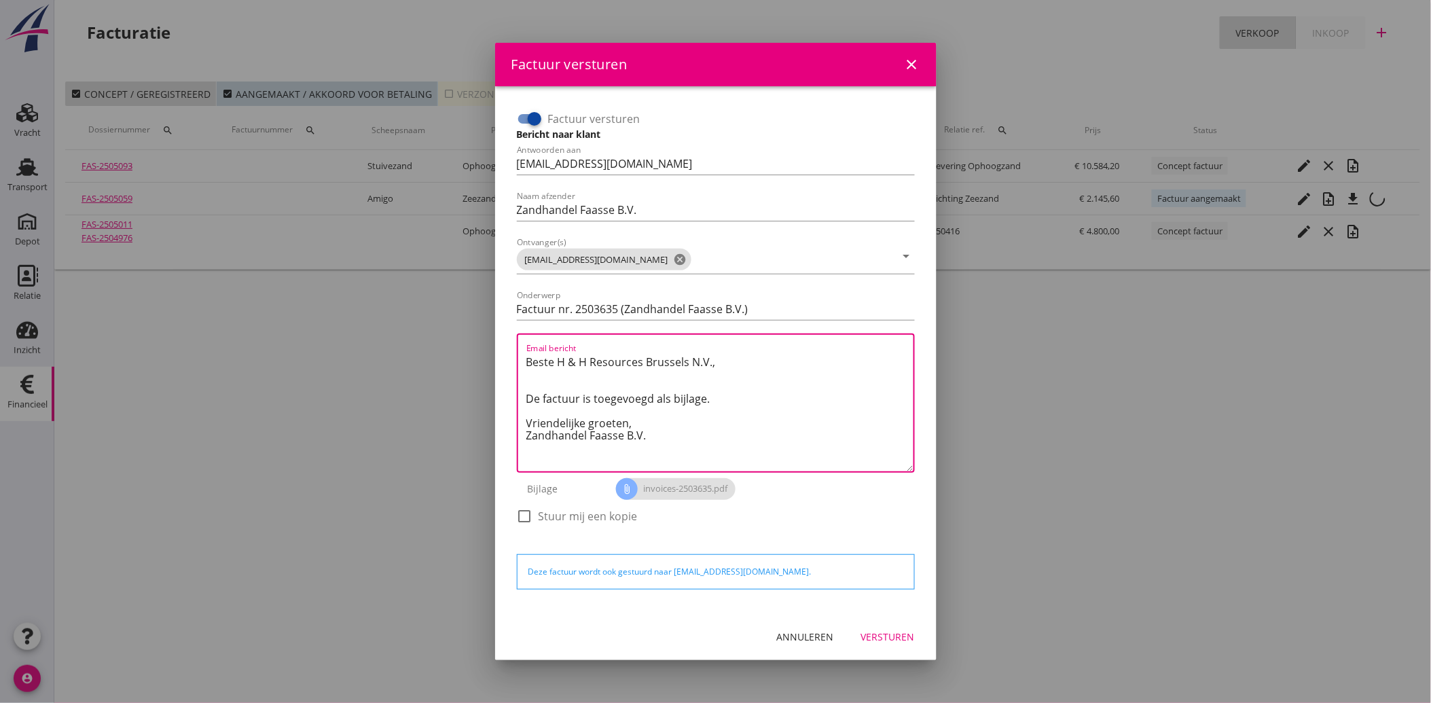
drag, startPoint x: 648, startPoint y: 446, endPoint x: 515, endPoint y: 355, distance: 161.8
click at [515, 355] on div "Factuur versturen Bericht naar klant Antwoorden aan [EMAIL_ADDRESS][DOMAIN_NAME…" at bounding box center [715, 324] width 409 height 443
paste textarea "Geachte heer/mevrouw, Hierbij zenden wij u onze factuur i.v.m. de door ons aan …"
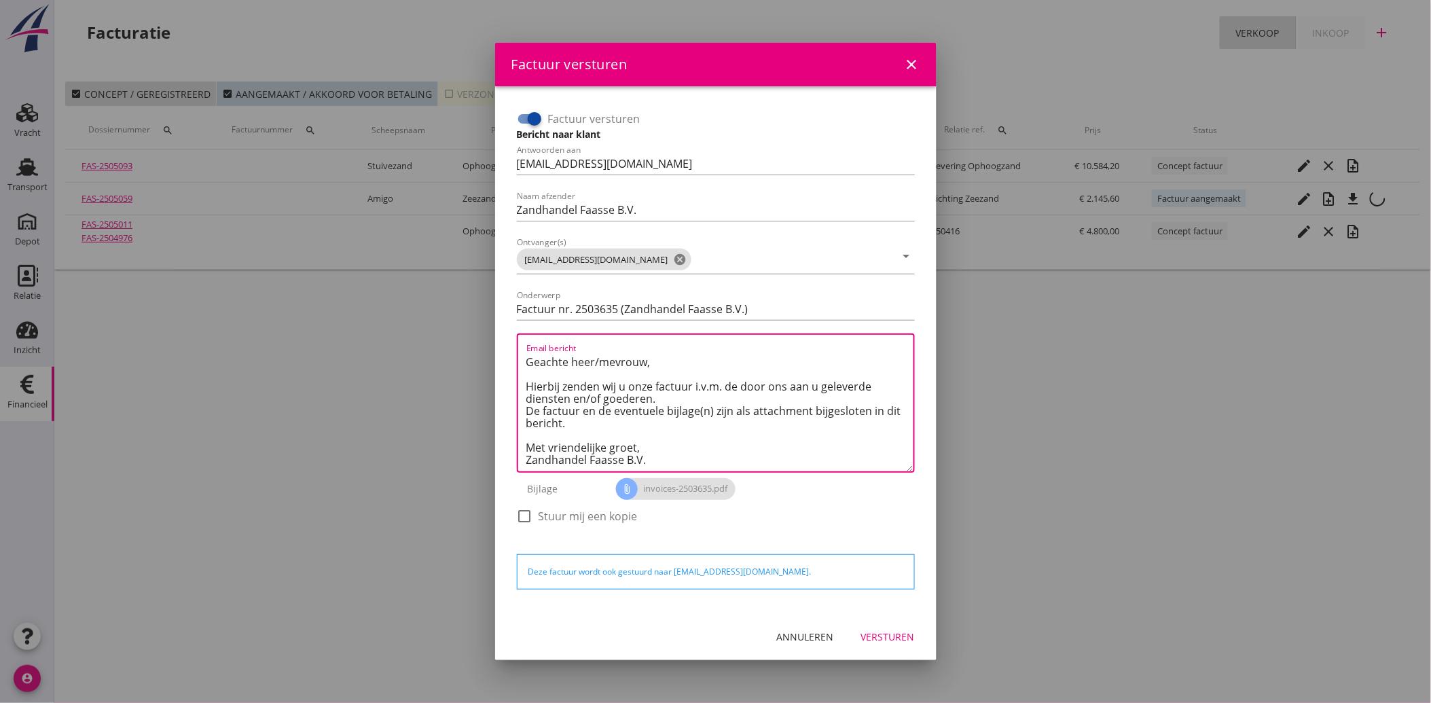
type textarea "Geachte heer/mevrouw, Hierbij zenden wij u onze factuur i.v.m. de door ons aan …"
click at [886, 627] on button "Versturen" at bounding box center [887, 637] width 75 height 24
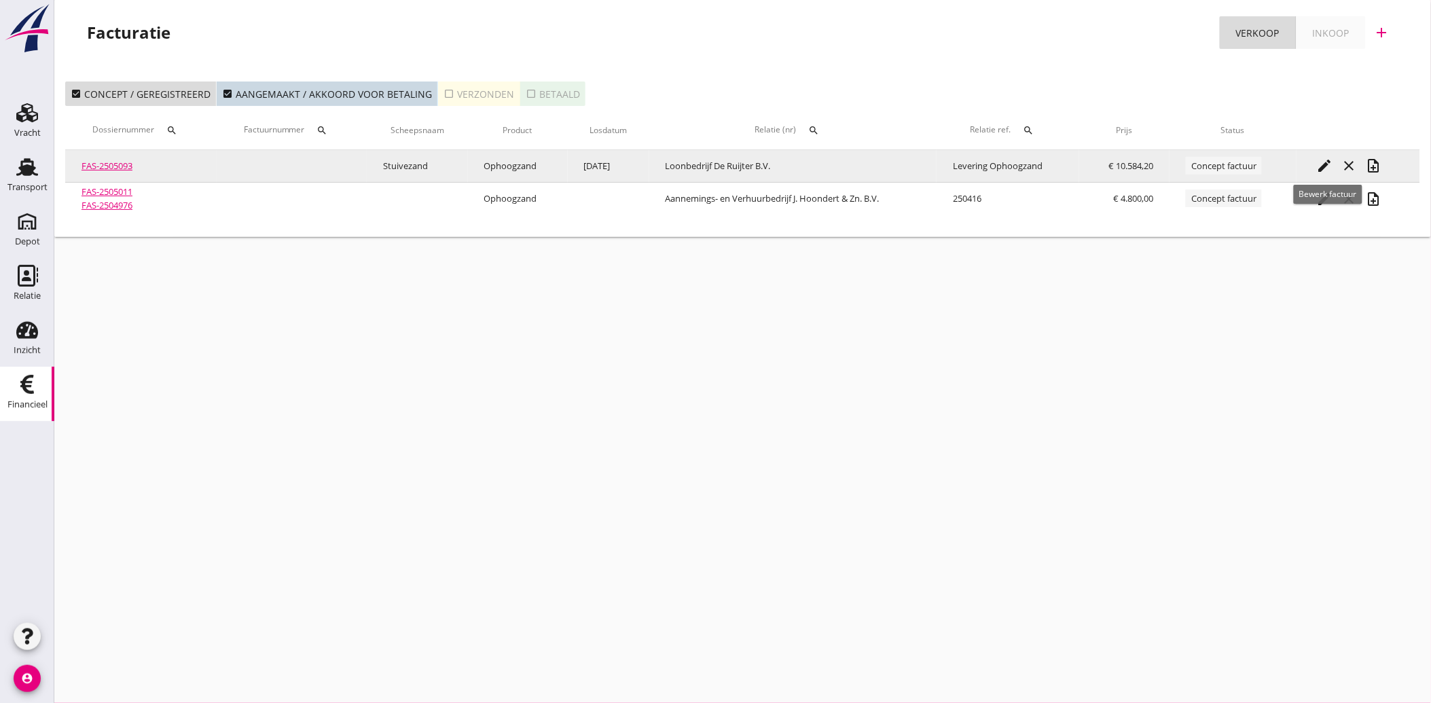
click at [1326, 166] on icon "edit" at bounding box center [1325, 166] width 16 height 16
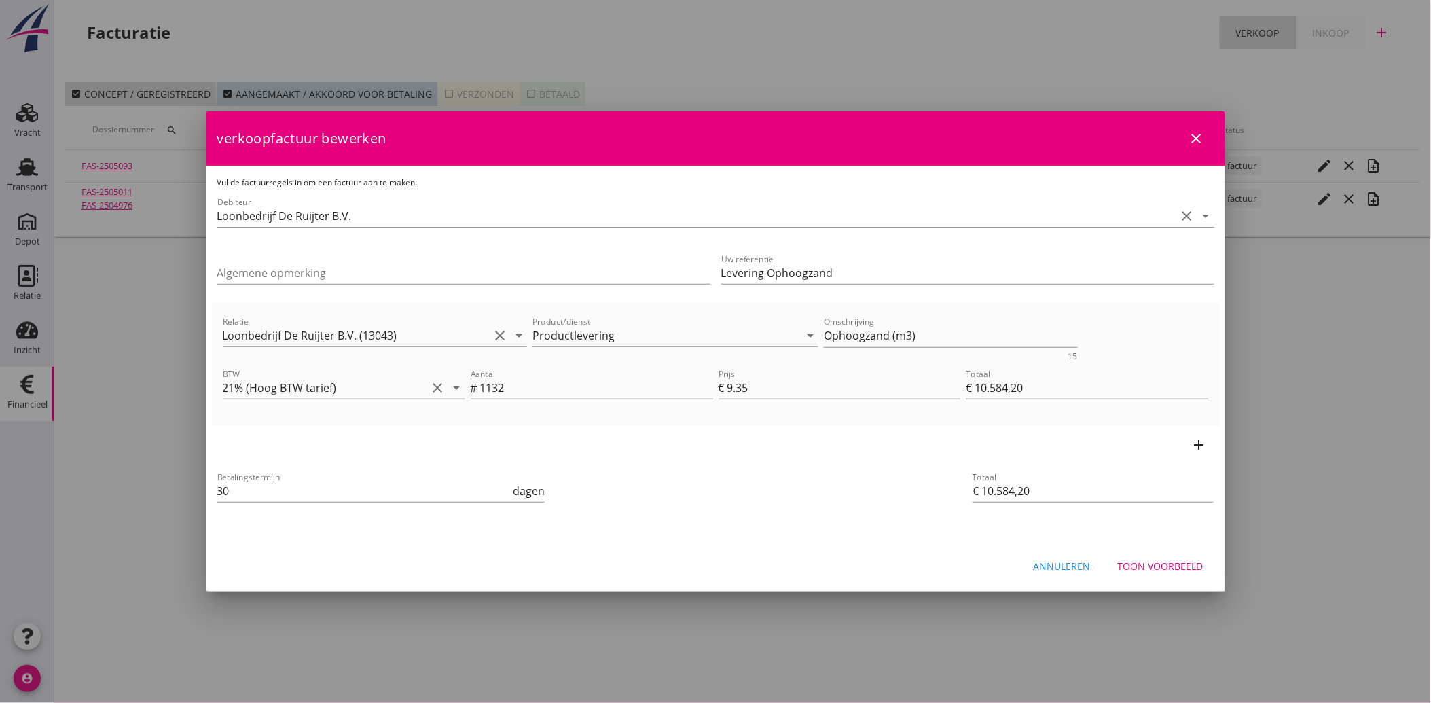
click at [1173, 557] on button "Toon voorbeeld" at bounding box center [1160, 565] width 107 height 24
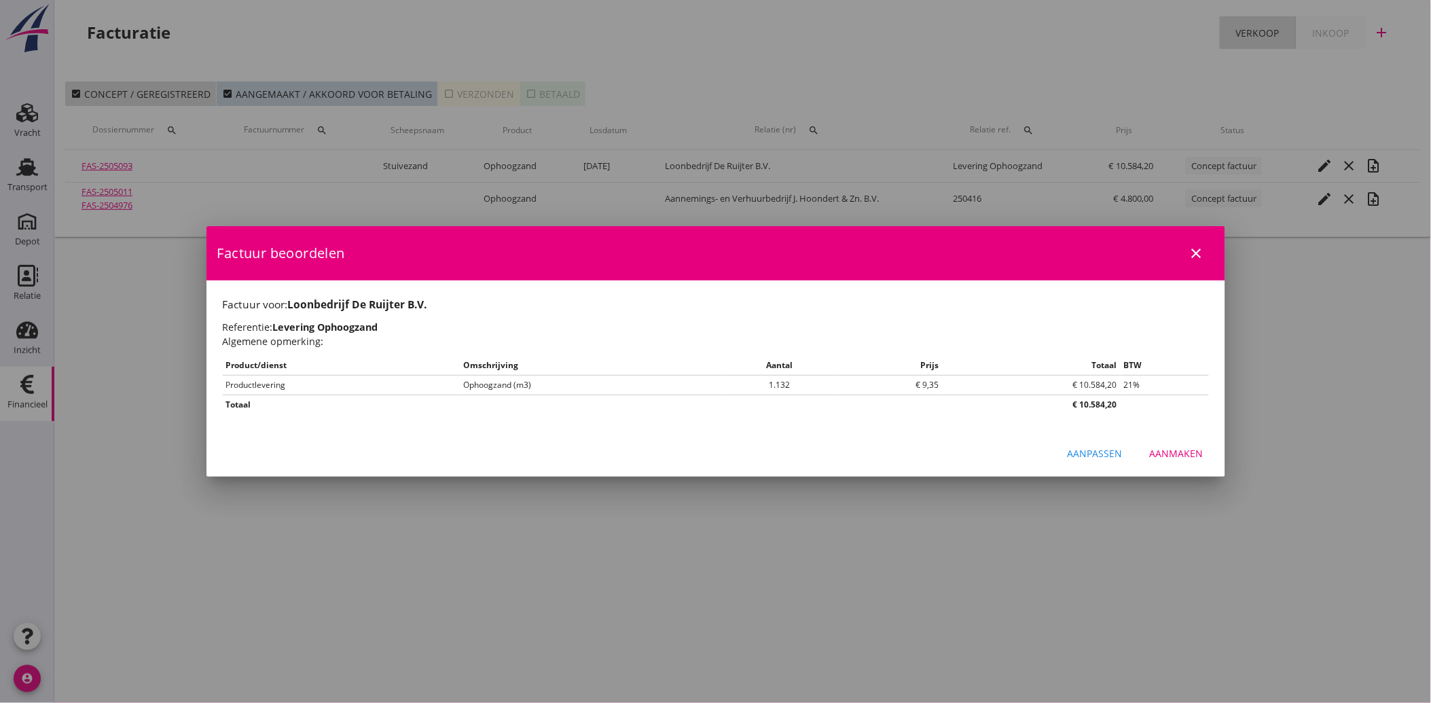
click at [1164, 456] on div "Aanmaken" at bounding box center [1177, 453] width 54 height 14
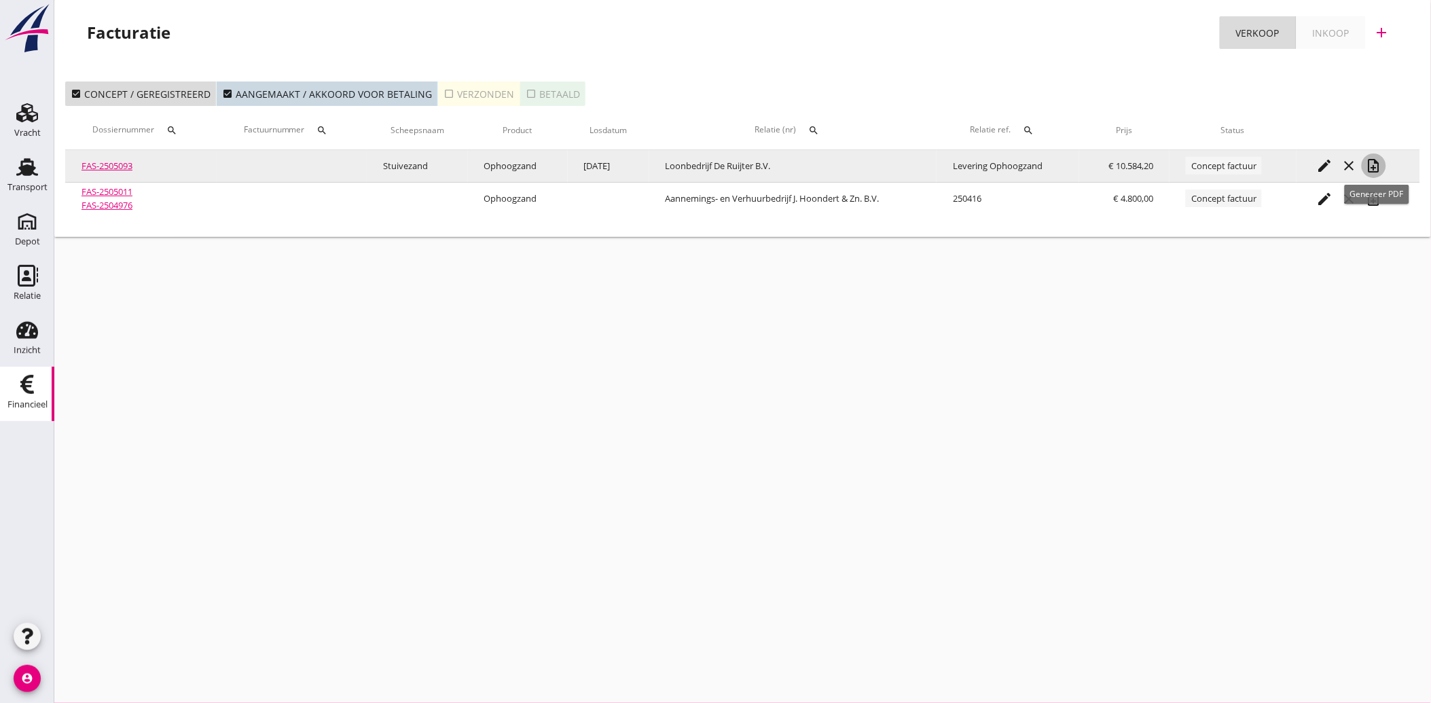
click at [1374, 163] on icon "note_add" at bounding box center [1374, 166] width 16 height 16
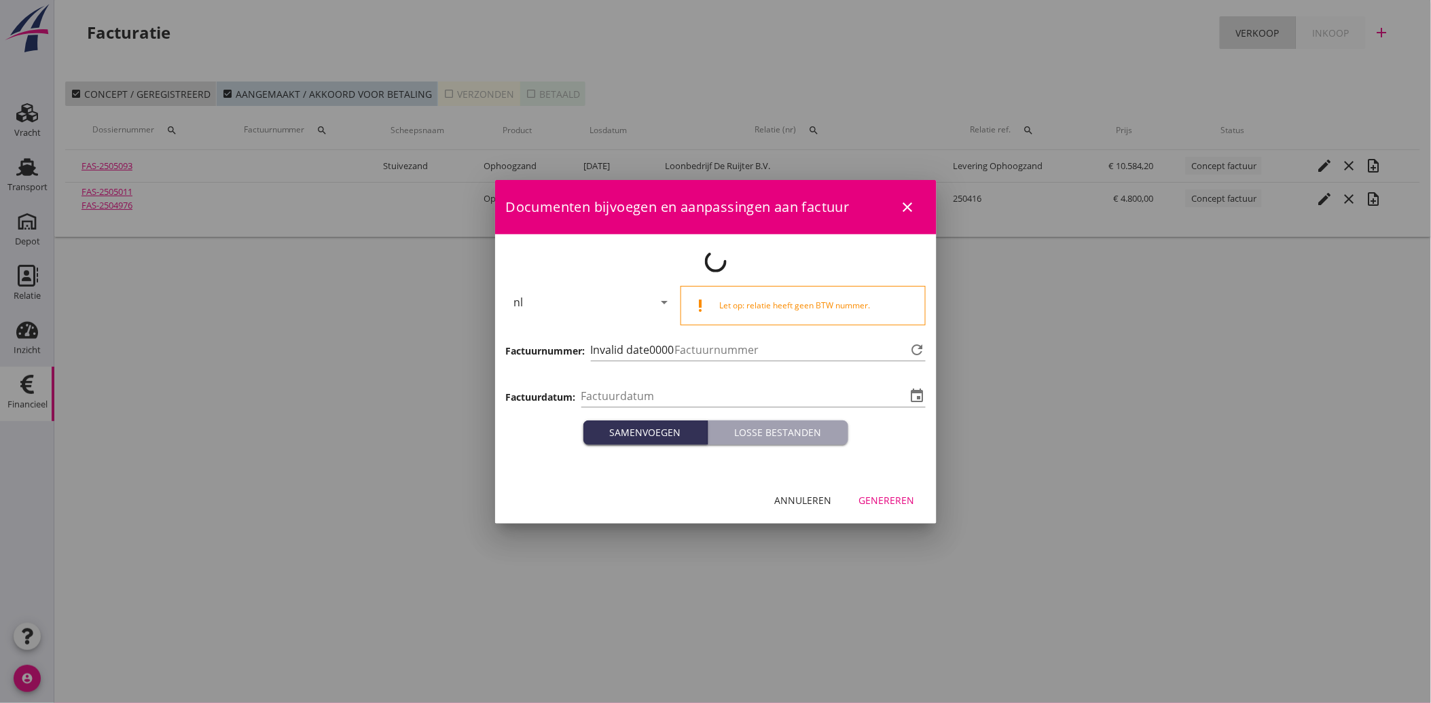
type input "[DATE]"
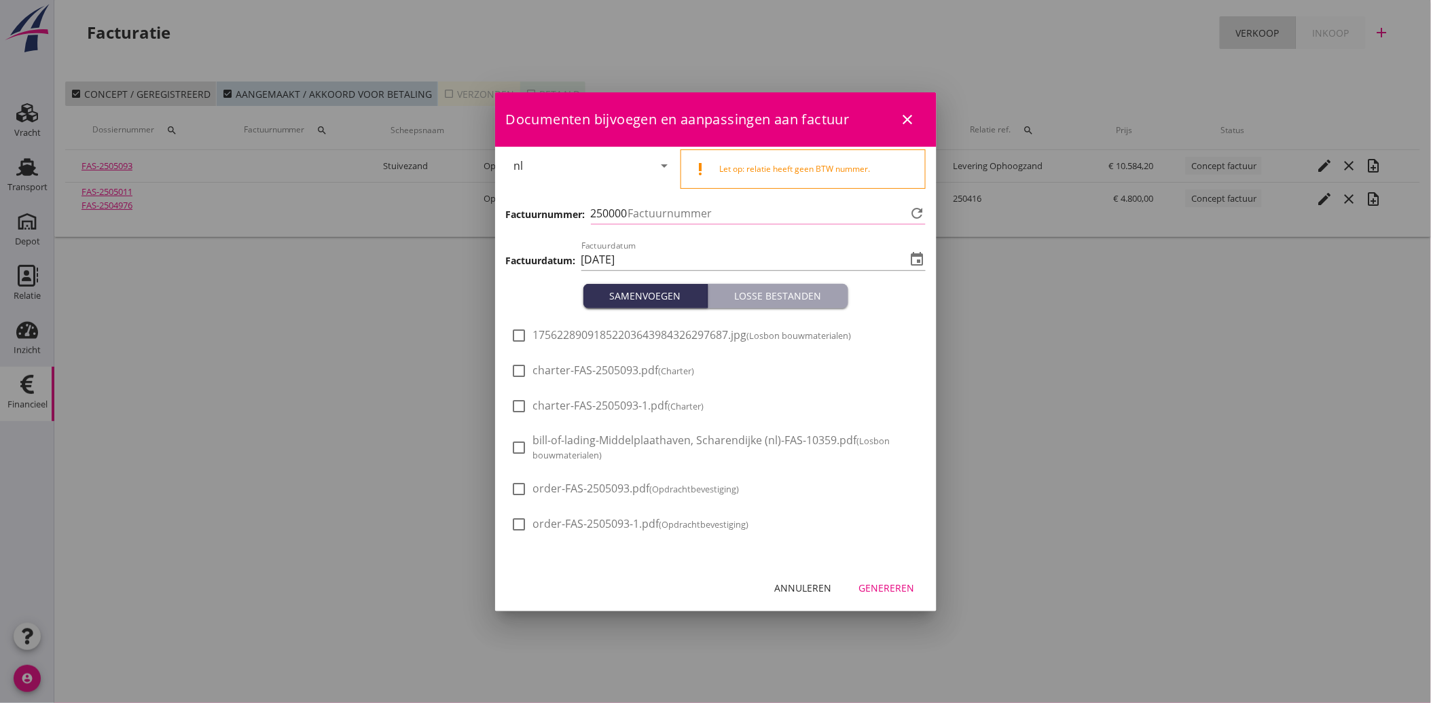
type input "3636"
click at [526, 333] on div at bounding box center [519, 335] width 23 height 23
checkbox input "true"
click at [890, 585] on div "Genereren" at bounding box center [887, 588] width 56 height 14
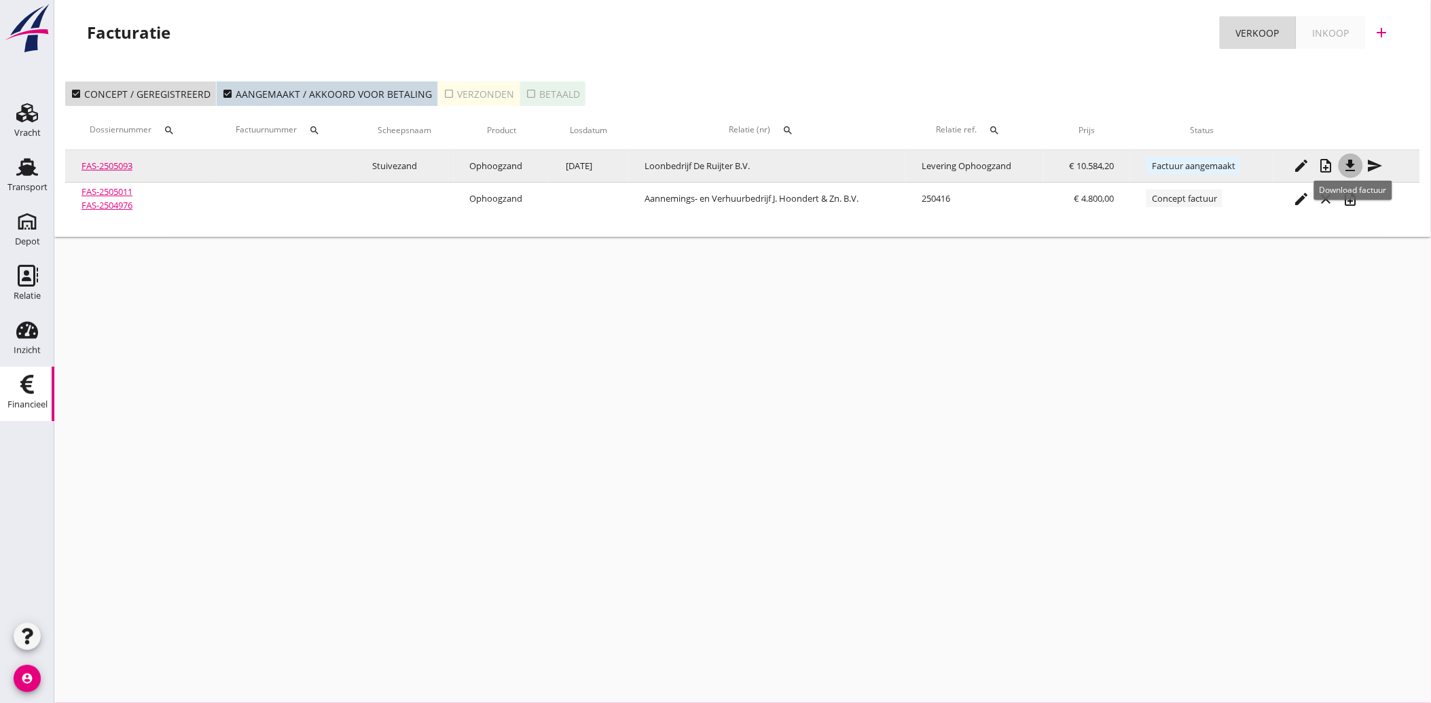
click at [1356, 160] on icon "file_download" at bounding box center [1350, 166] width 16 height 16
click at [1377, 166] on icon "send" at bounding box center [1375, 166] width 16 height 16
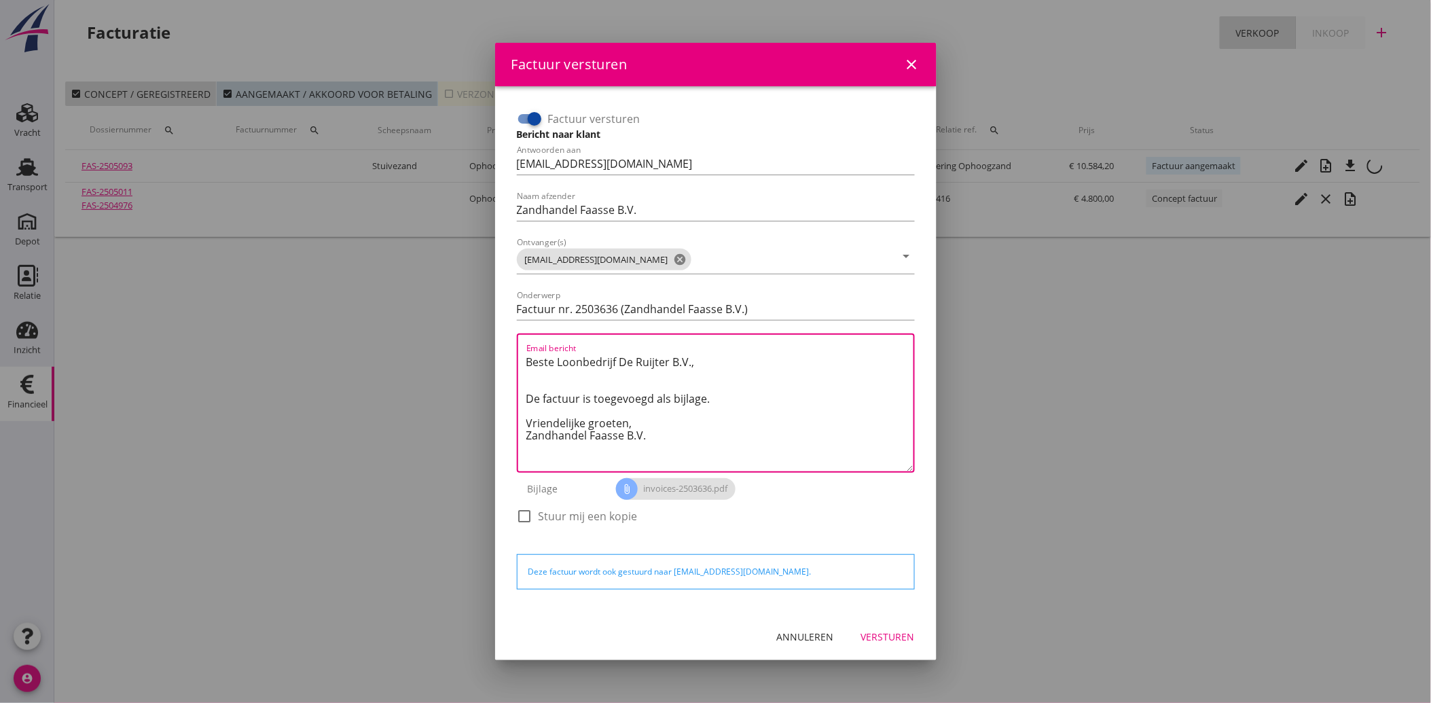
drag, startPoint x: 660, startPoint y: 445, endPoint x: 510, endPoint y: 353, distance: 176.2
click at [510, 353] on div "Factuur versturen Bericht naar klant Antwoorden aan [EMAIL_ADDRESS][DOMAIN_NAME…" at bounding box center [716, 349] width 420 height 505
paste textarea "Geachte heer/mevrouw, Hierbij zenden wij u onze factuur i.v.m. de door ons aan …"
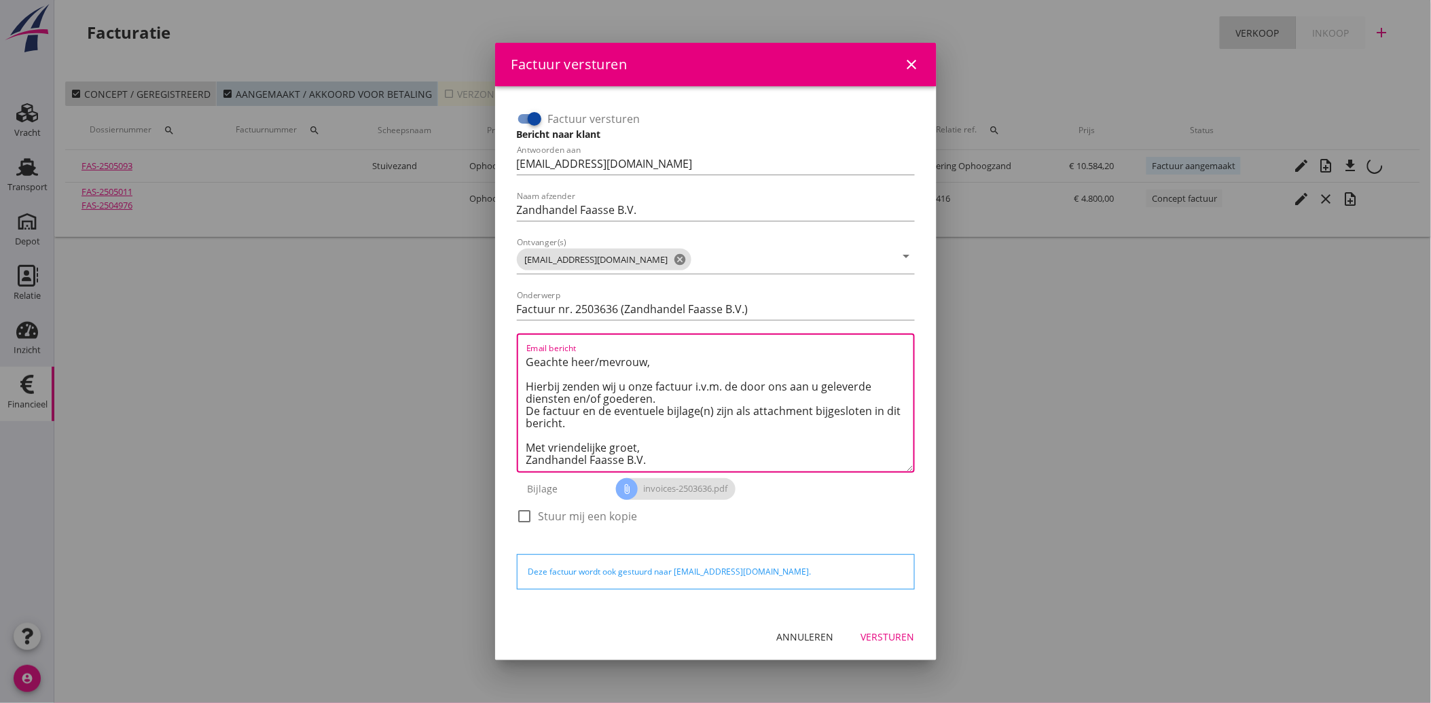
type textarea "Geachte heer/mevrouw, Hierbij zenden wij u onze factuur i.v.m. de door ons aan …"
click at [870, 639] on div "Versturen" at bounding box center [888, 636] width 54 height 14
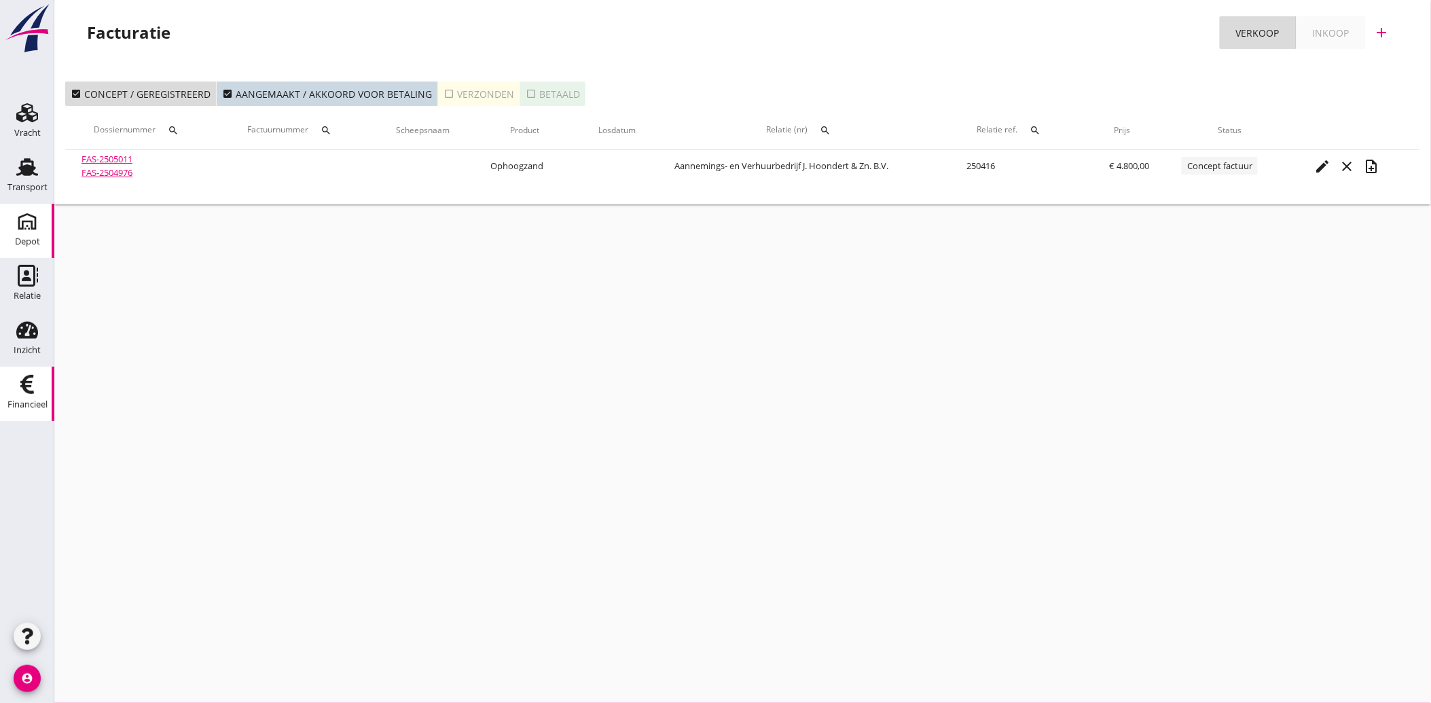
drag, startPoint x: 16, startPoint y: 221, endPoint x: 23, endPoint y: 234, distance: 15.2
click at [16, 221] on icon "Depot" at bounding box center [27, 221] width 22 height 22
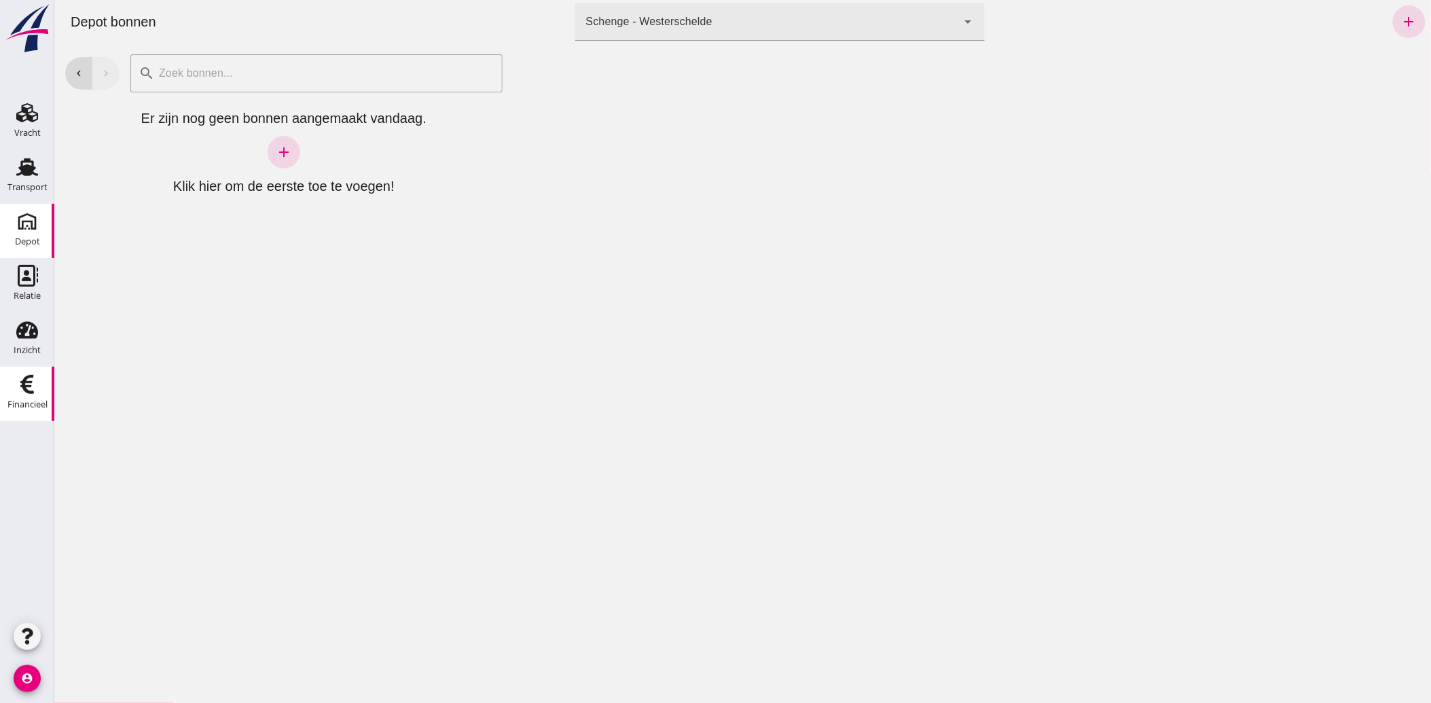
click at [17, 386] on icon "Financieel" at bounding box center [27, 384] width 22 height 22
